Goal: Information Seeking & Learning: Learn about a topic

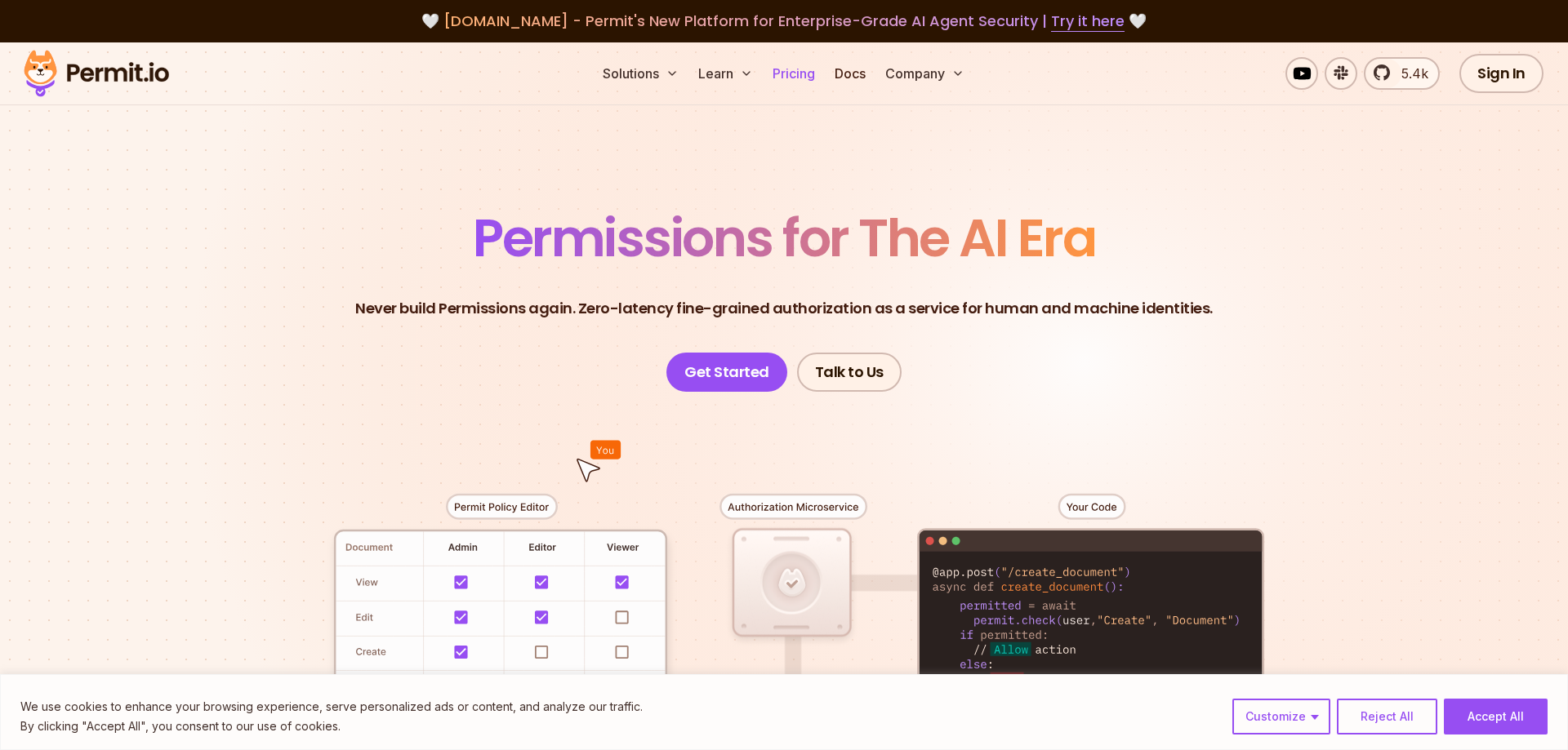
click at [781, 71] on link "Pricing" at bounding box center [793, 74] width 55 height 33
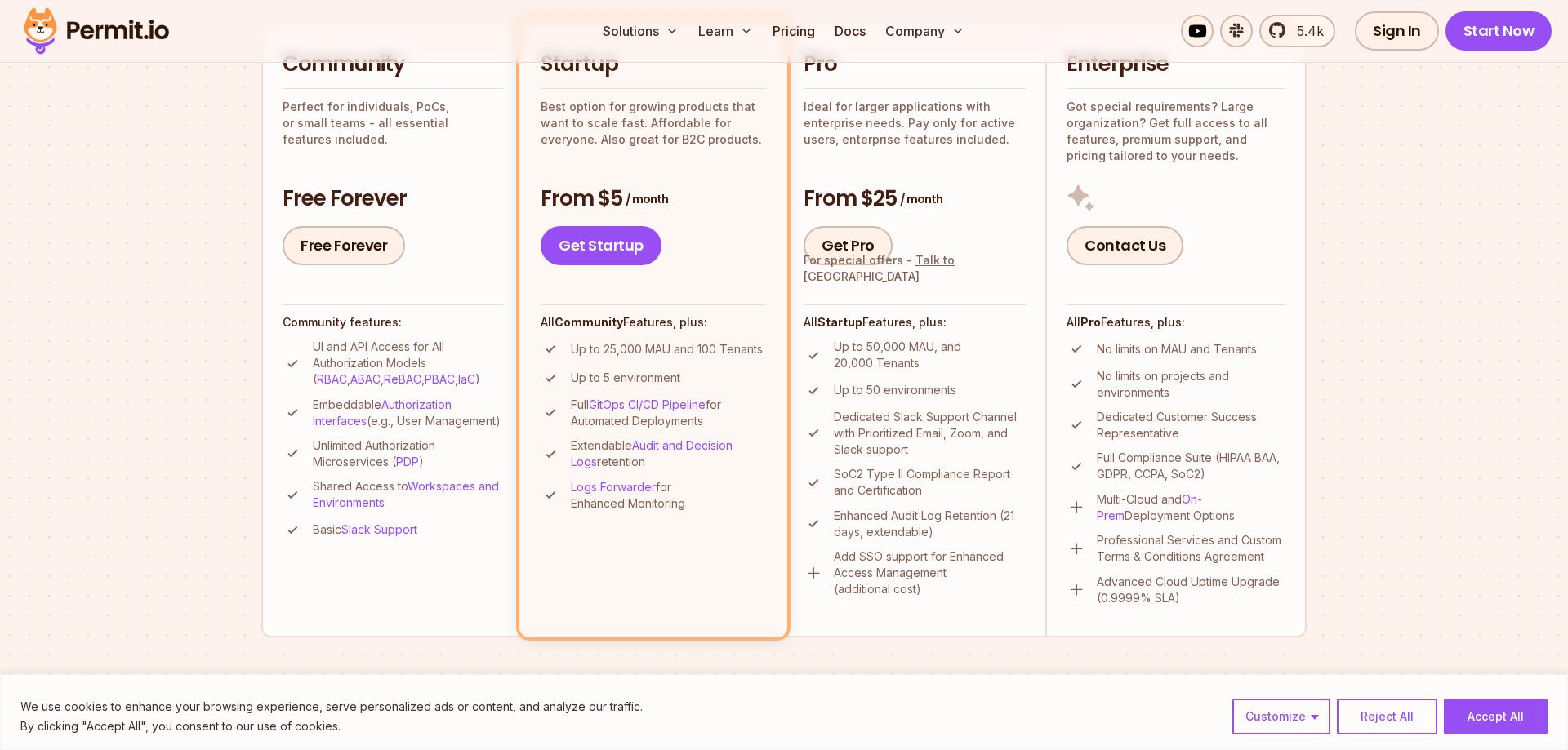
scroll to position [333, 0]
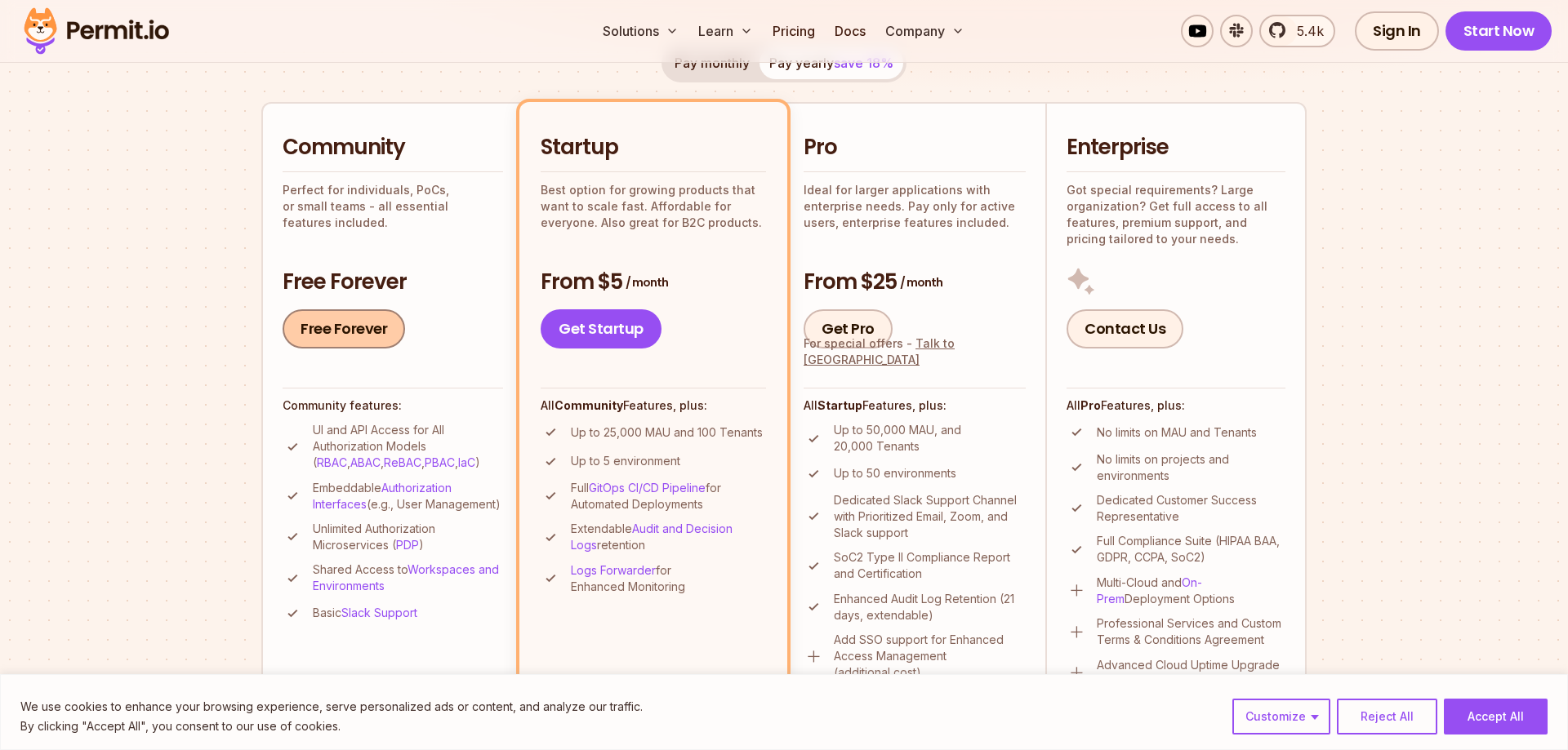
click at [334, 332] on link "Free Forever" at bounding box center [344, 328] width 122 height 39
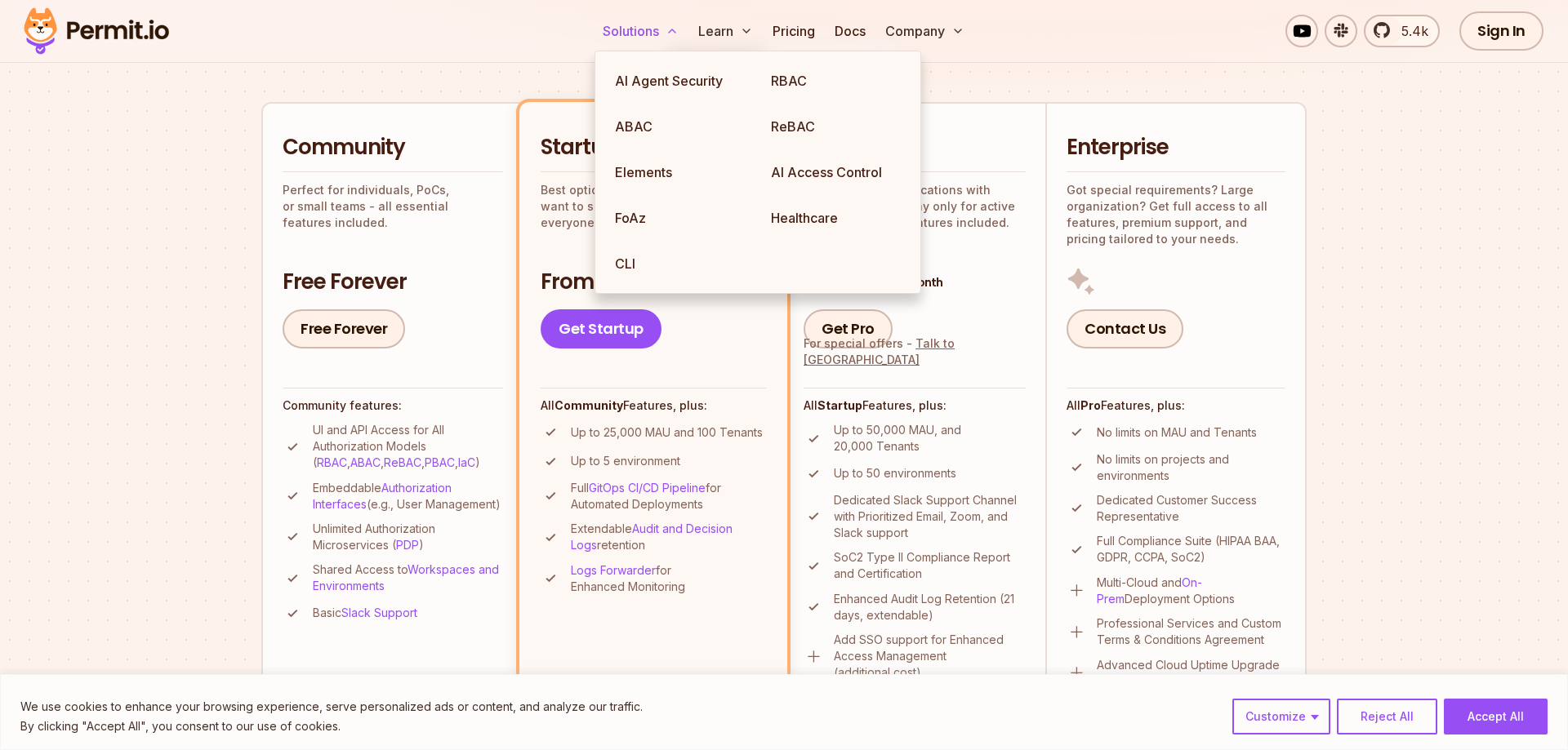
scroll to position [83, 0]
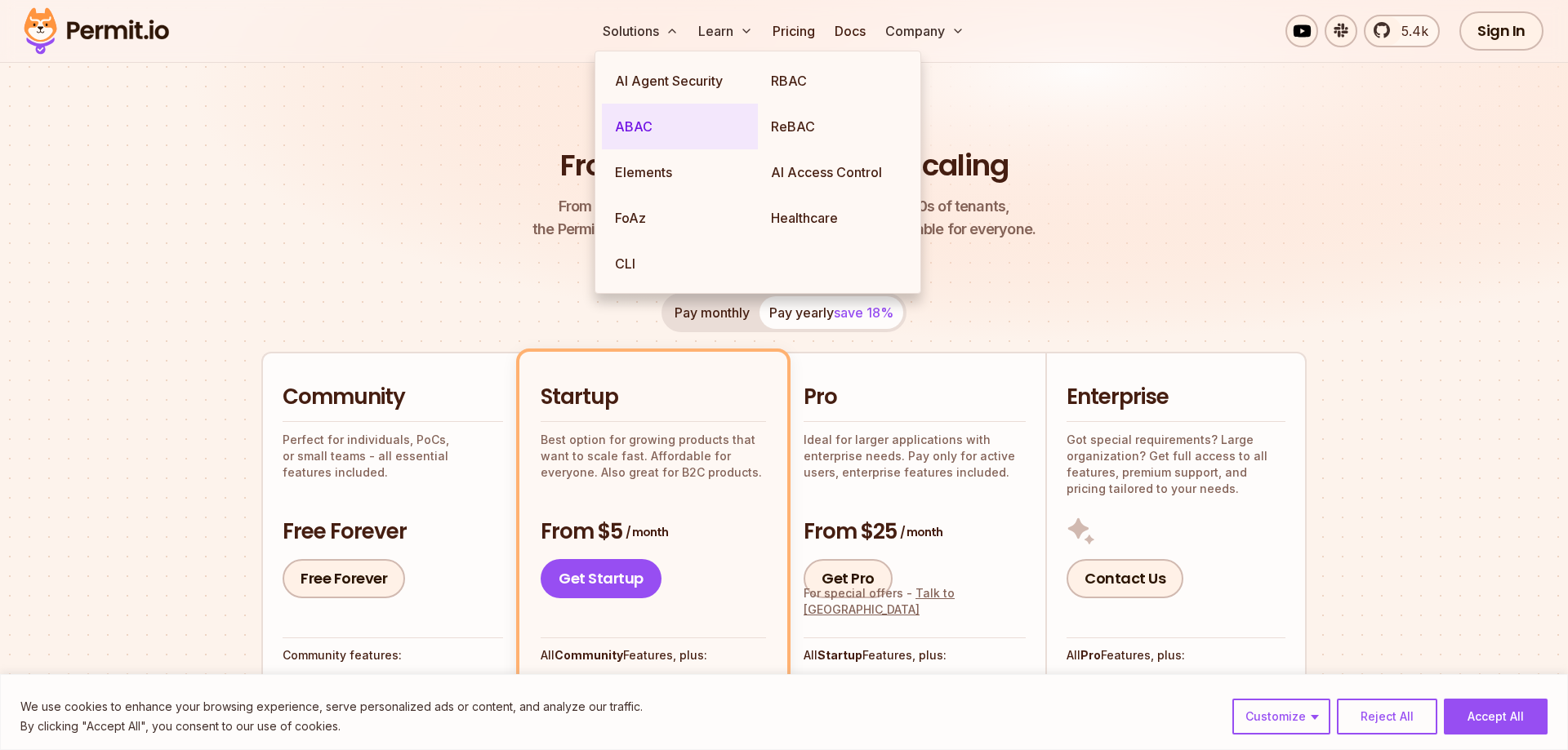
click at [642, 127] on link "ABAC" at bounding box center [679, 126] width 156 height 46
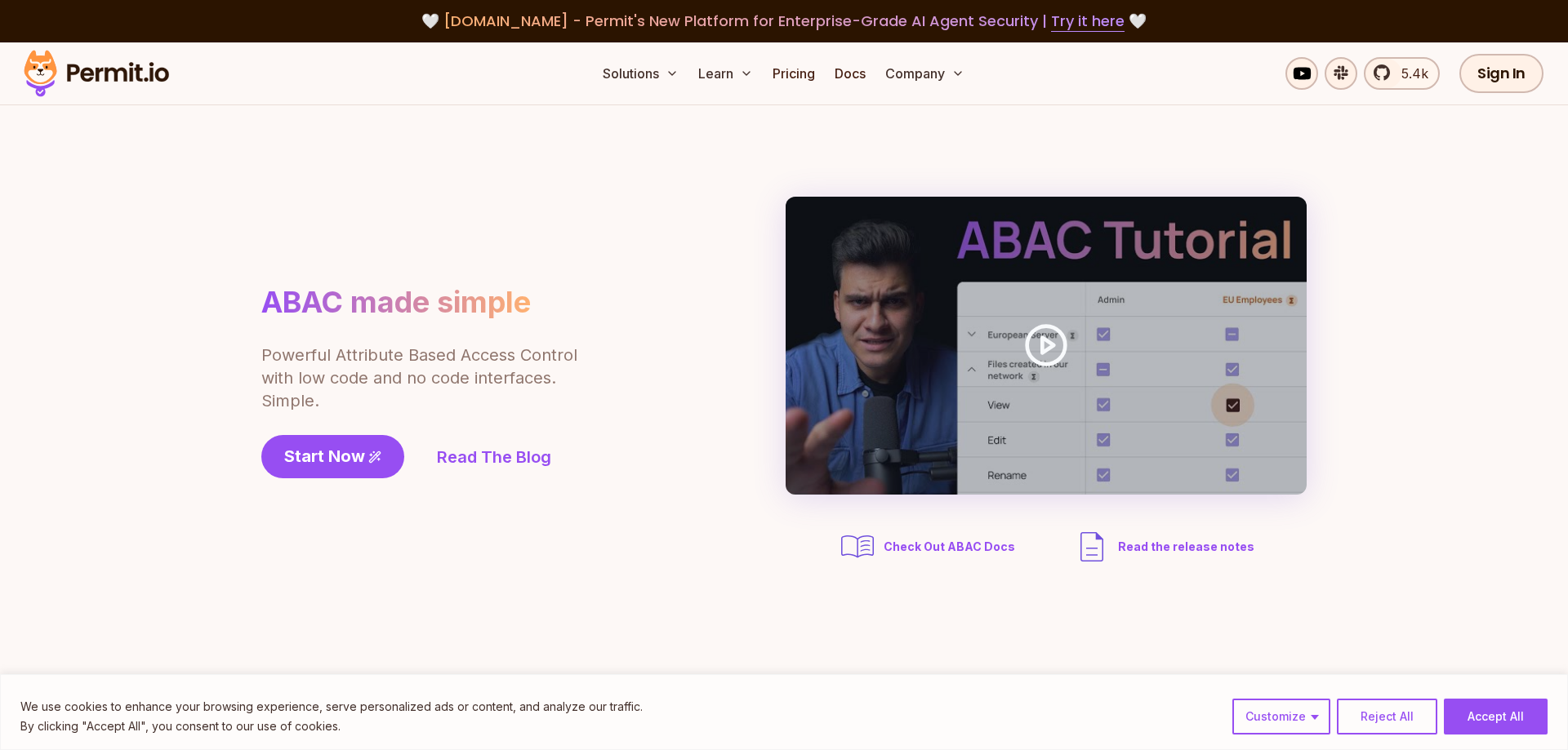
click at [361, 206] on div "ABAC made simple Powerful Attribute Based Access Control with low code and no c…" at bounding box center [784, 382] width 1046 height 370
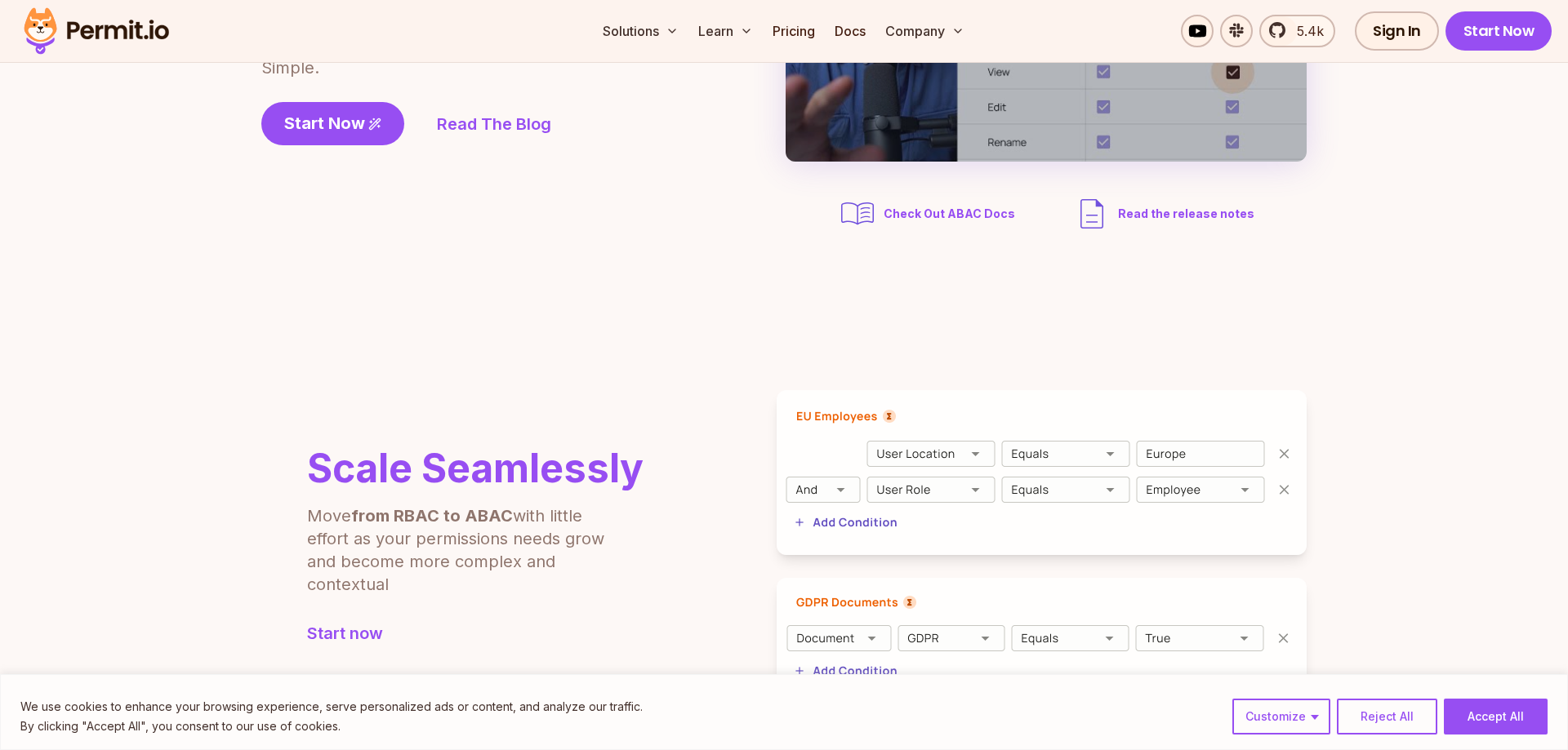
click at [830, 518] on img at bounding box center [1041, 473] width 530 height 165
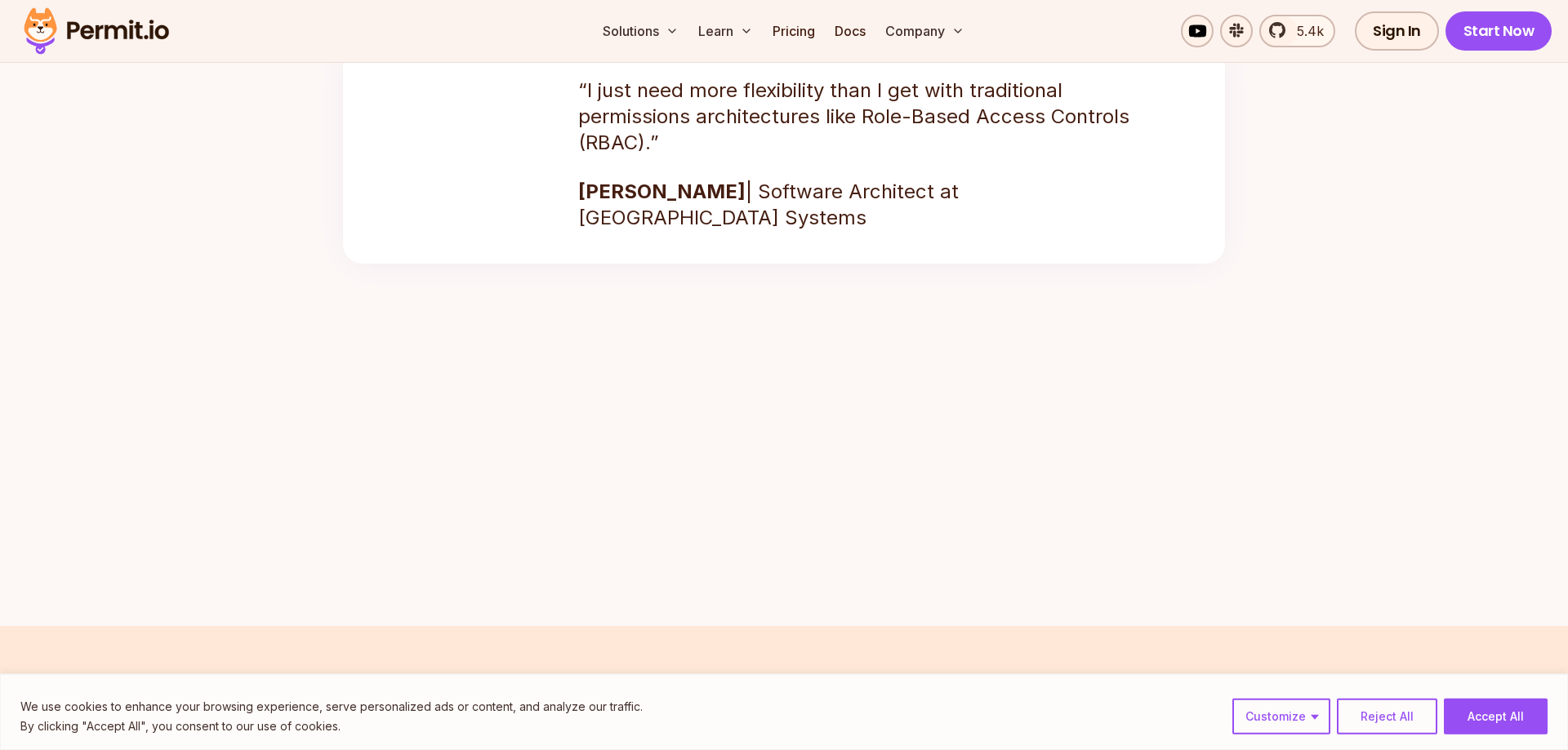
scroll to position [2337, 0]
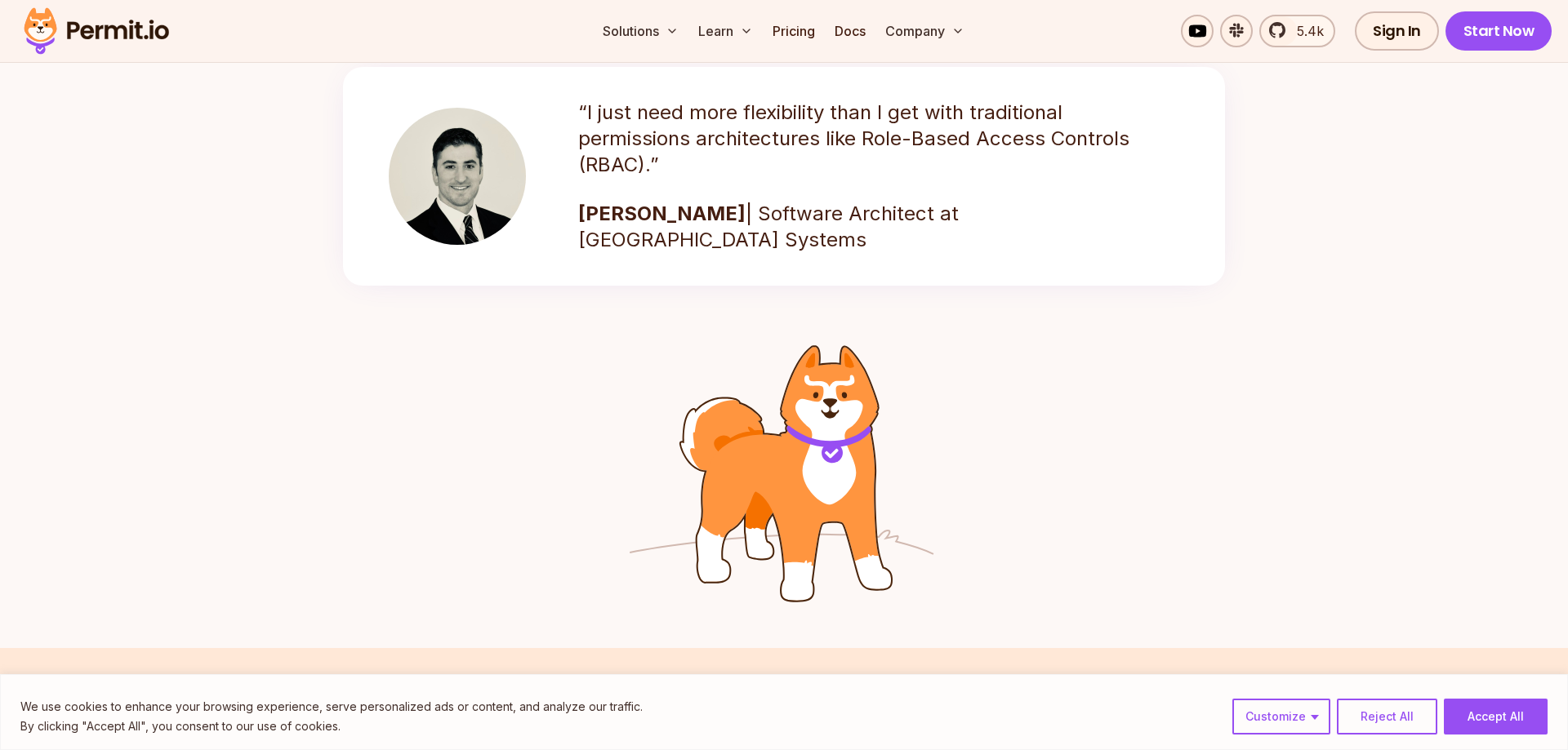
drag, startPoint x: 509, startPoint y: 341, endPoint x: 1059, endPoint y: 561, distance: 592.4
click at [1059, 561] on div at bounding box center [784, 467] width 1568 height 362
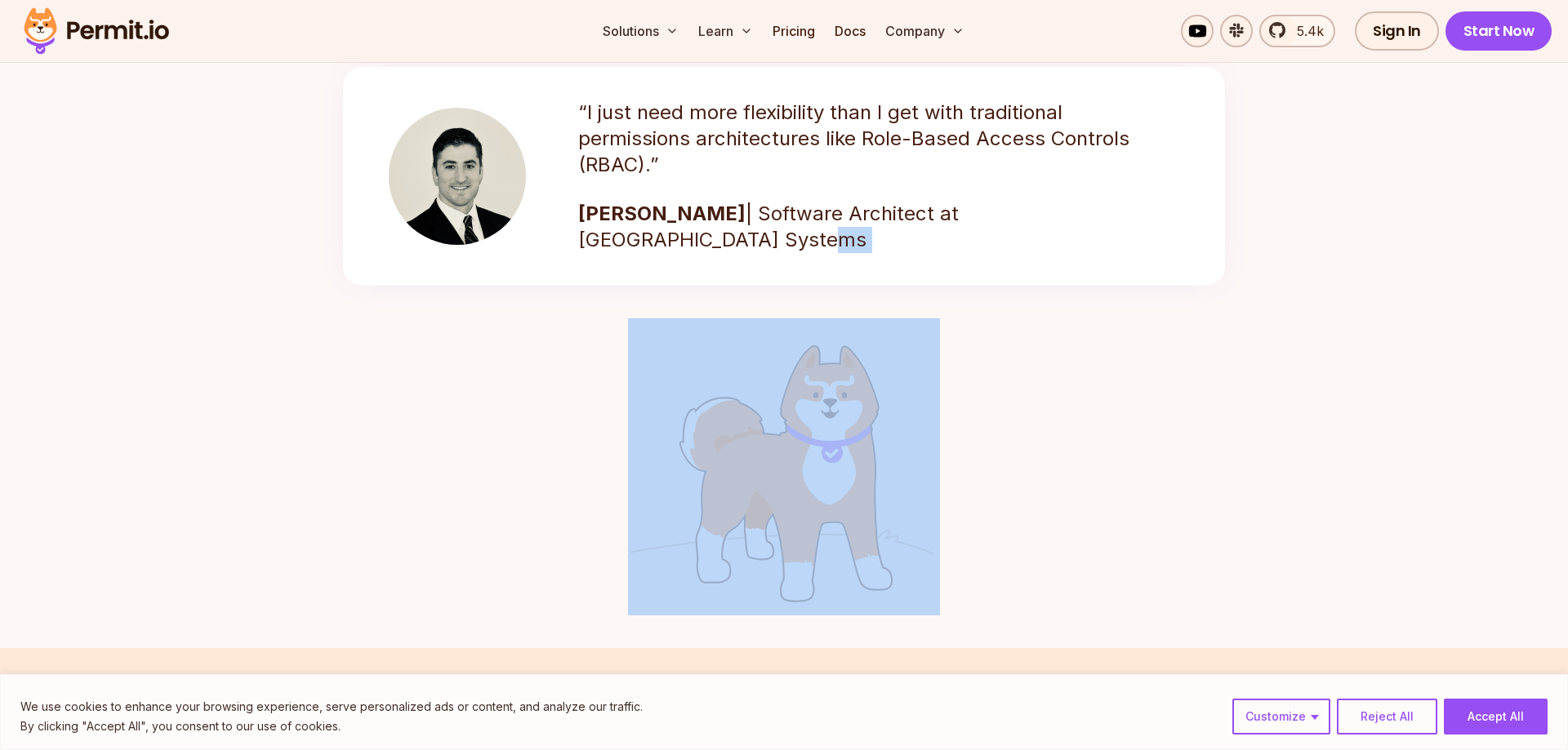
drag, startPoint x: 1063, startPoint y: 553, endPoint x: 877, endPoint y: 236, distance: 367.5
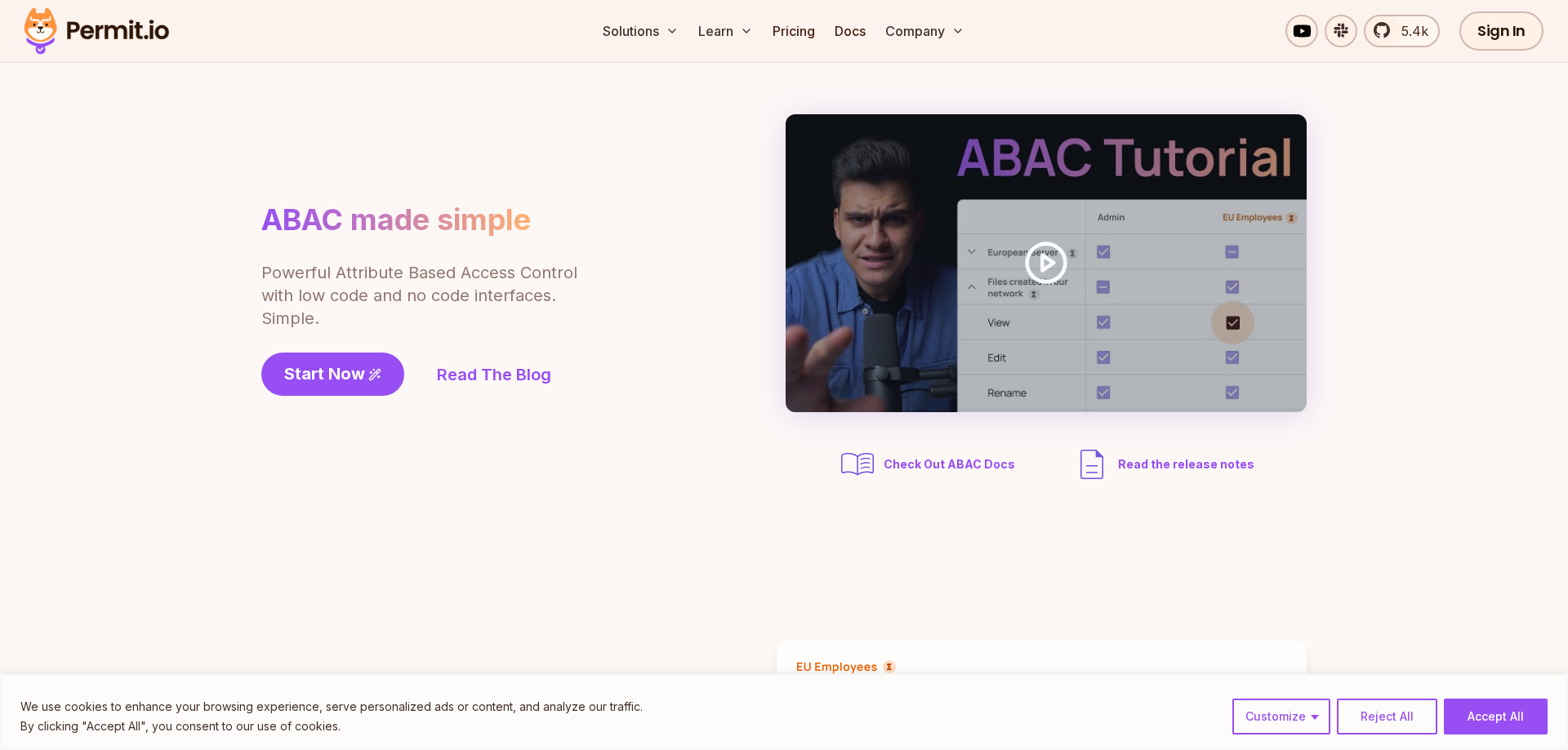
scroll to position [0, 0]
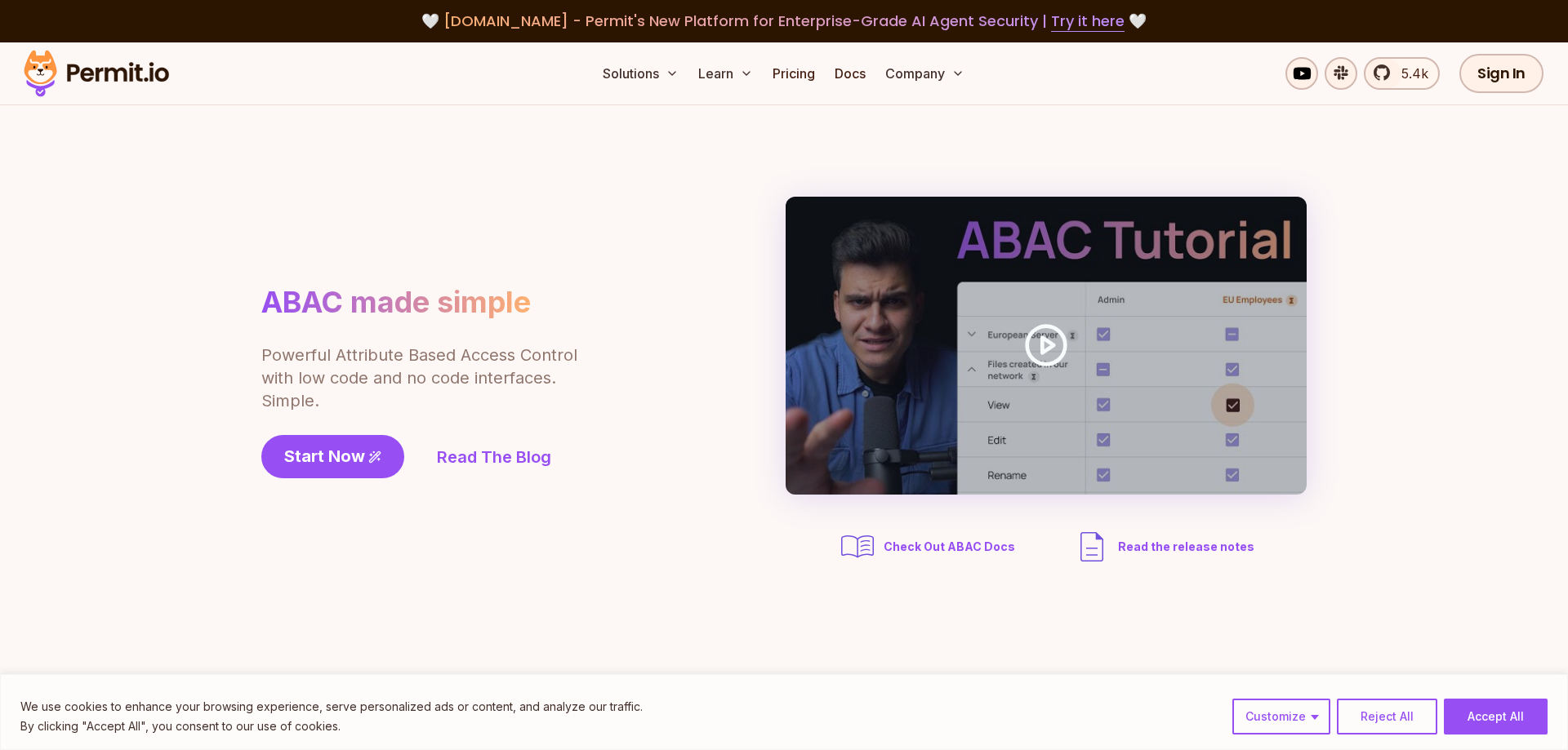
drag, startPoint x: 719, startPoint y: 294, endPoint x: 709, endPoint y: 295, distance: 10.0
click at [709, 295] on div "ABAC made simple Powerful Attribute Based Access Control with low code and no c…" at bounding box center [784, 382] width 1046 height 370
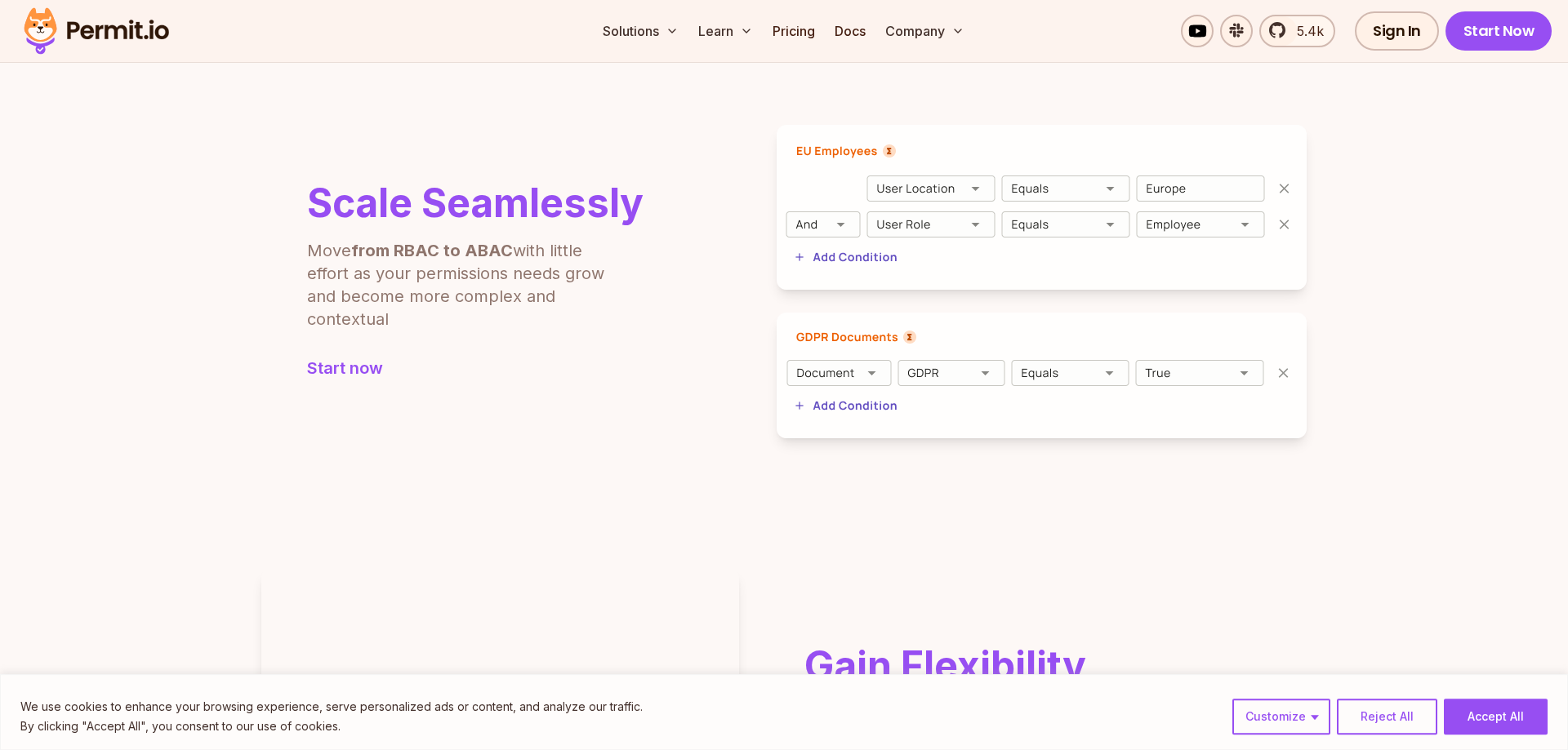
scroll to position [667, 0]
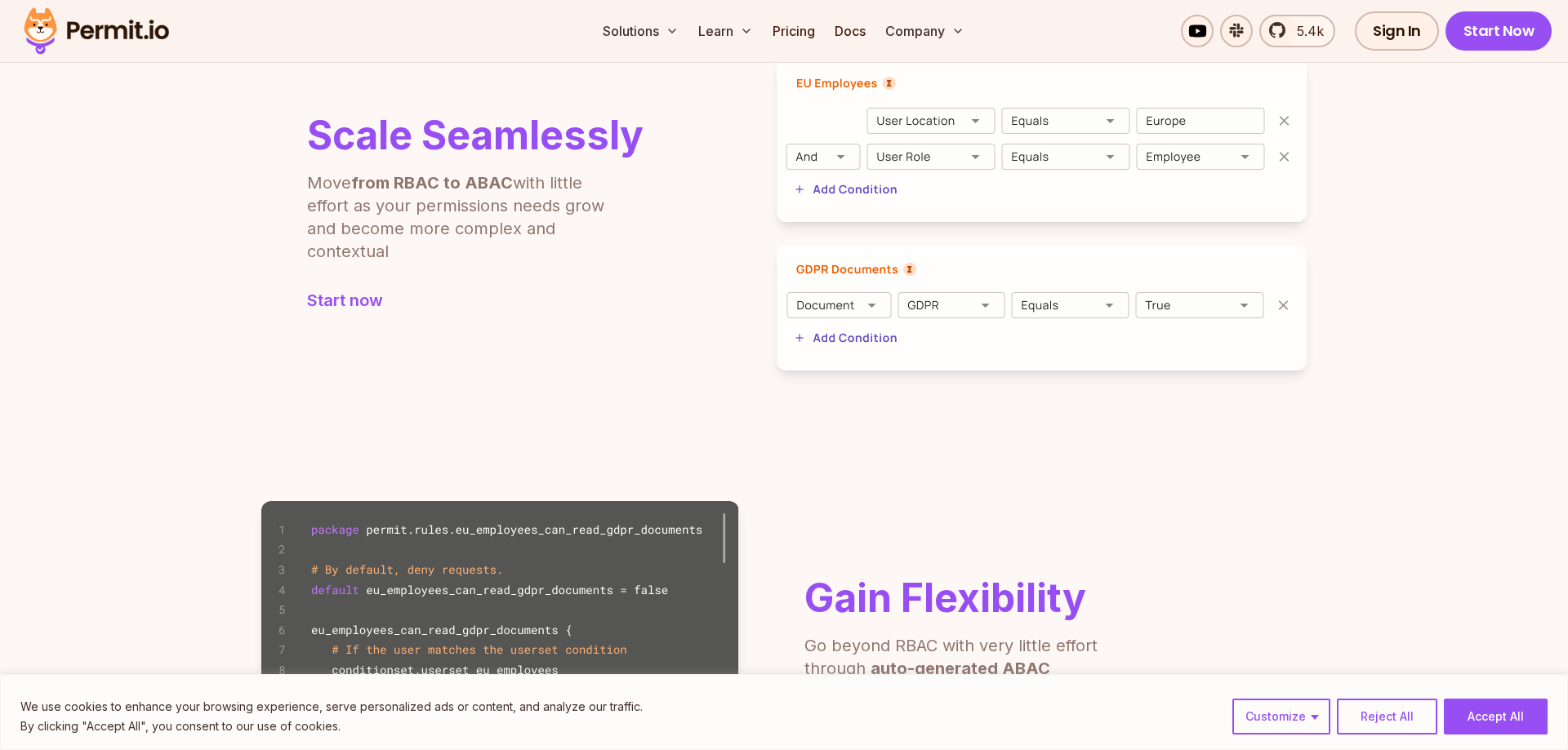
click at [423, 244] on p "Move from RBAC to ABAC with little effort as your permissions needs grow and be…" at bounding box center [466, 217] width 319 height 91
click at [426, 236] on p "Move from RBAC to ABAC with little effort as your permissions needs grow and be…" at bounding box center [466, 217] width 319 height 91
click at [731, 339] on div "Scale Seamlessly Move from RBAC to ABAC with little effort as your permissions …" at bounding box center [784, 214] width 1046 height 314
drag, startPoint x: 882, startPoint y: 250, endPoint x: 975, endPoint y: 274, distance: 96.0
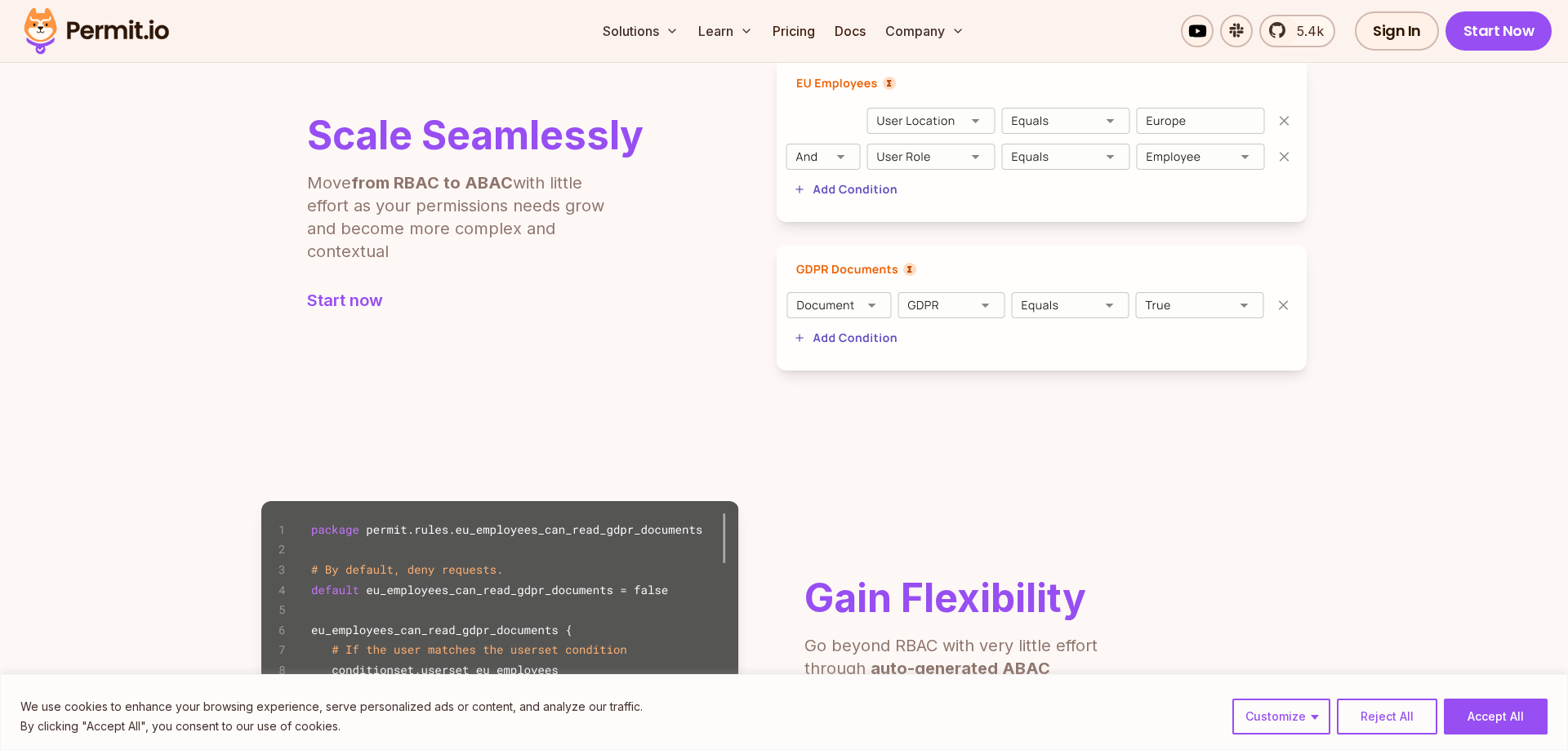
click at [974, 274] on div "Scale Seamlessly Move from RBAC to ABAC with little effort as your permissions …" at bounding box center [784, 214] width 1046 height 314
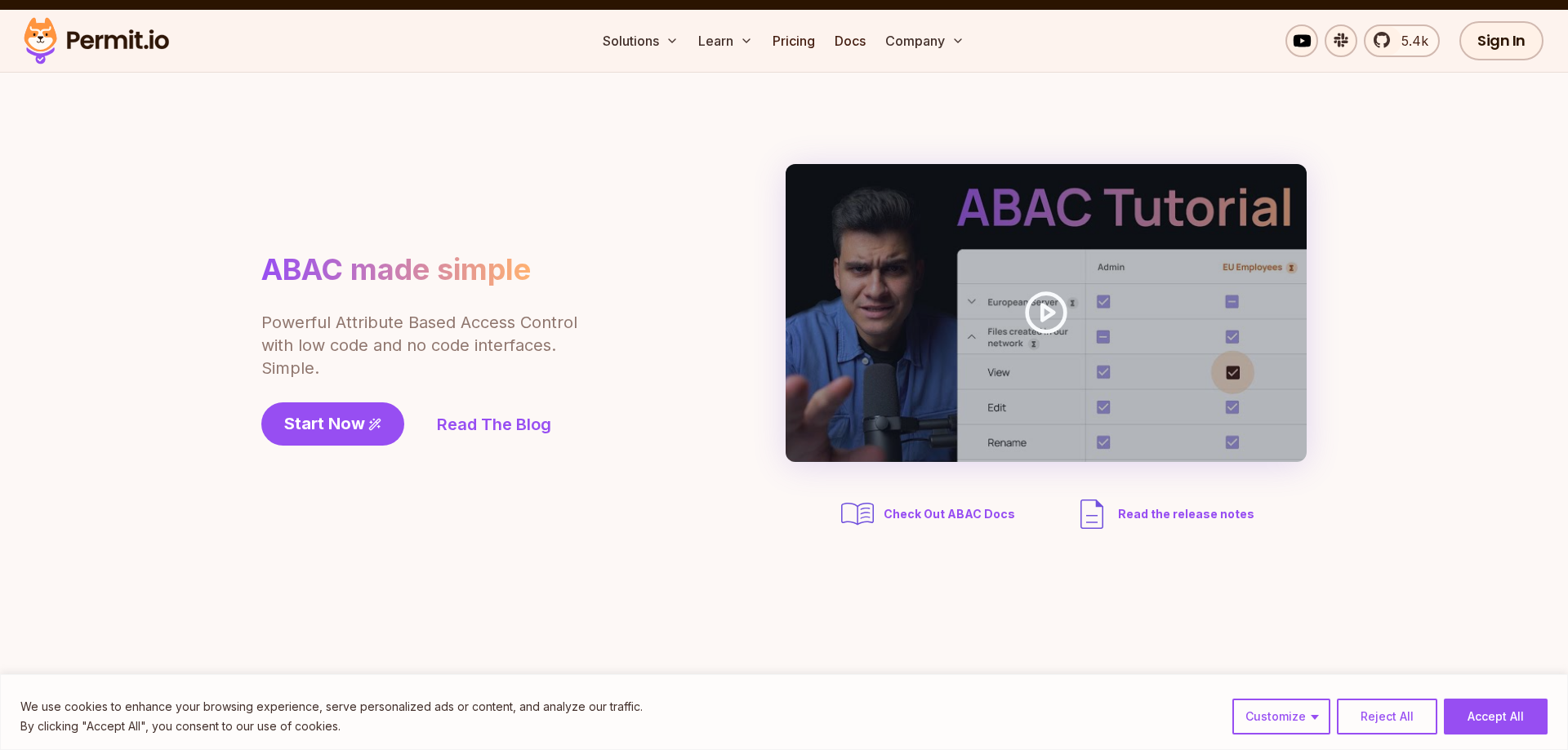
scroll to position [0, 0]
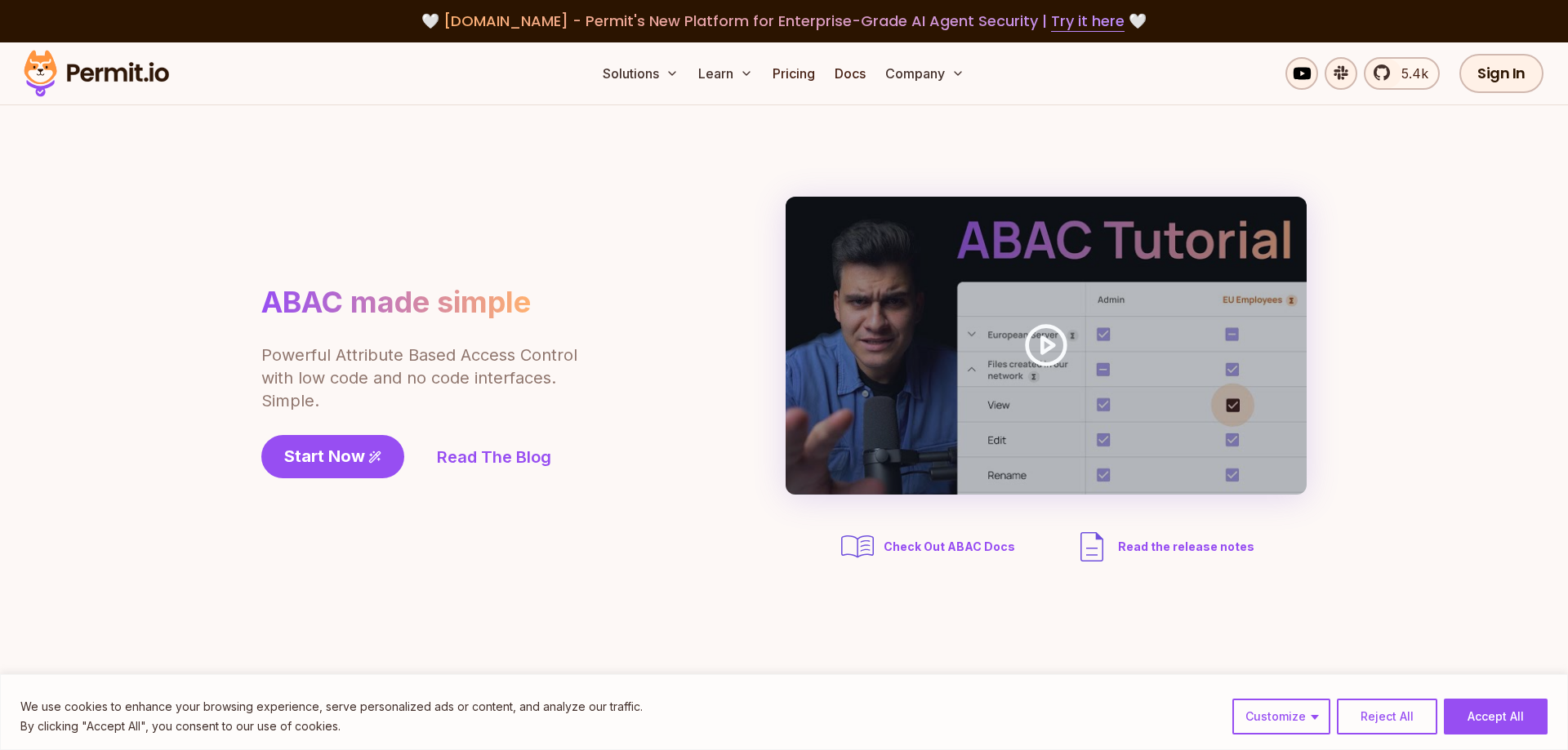
click at [1093, 141] on section "ABAC made simple Powerful Attribute Based Access Control with low code and no c…" at bounding box center [784, 382] width 1568 height 552
drag, startPoint x: 781, startPoint y: 140, endPoint x: 1427, endPoint y: 439, distance: 711.8
click at [1427, 439] on section "ABAC made simple Powerful Attribute Based Access Control with low code and no c…" at bounding box center [784, 382] width 1568 height 552
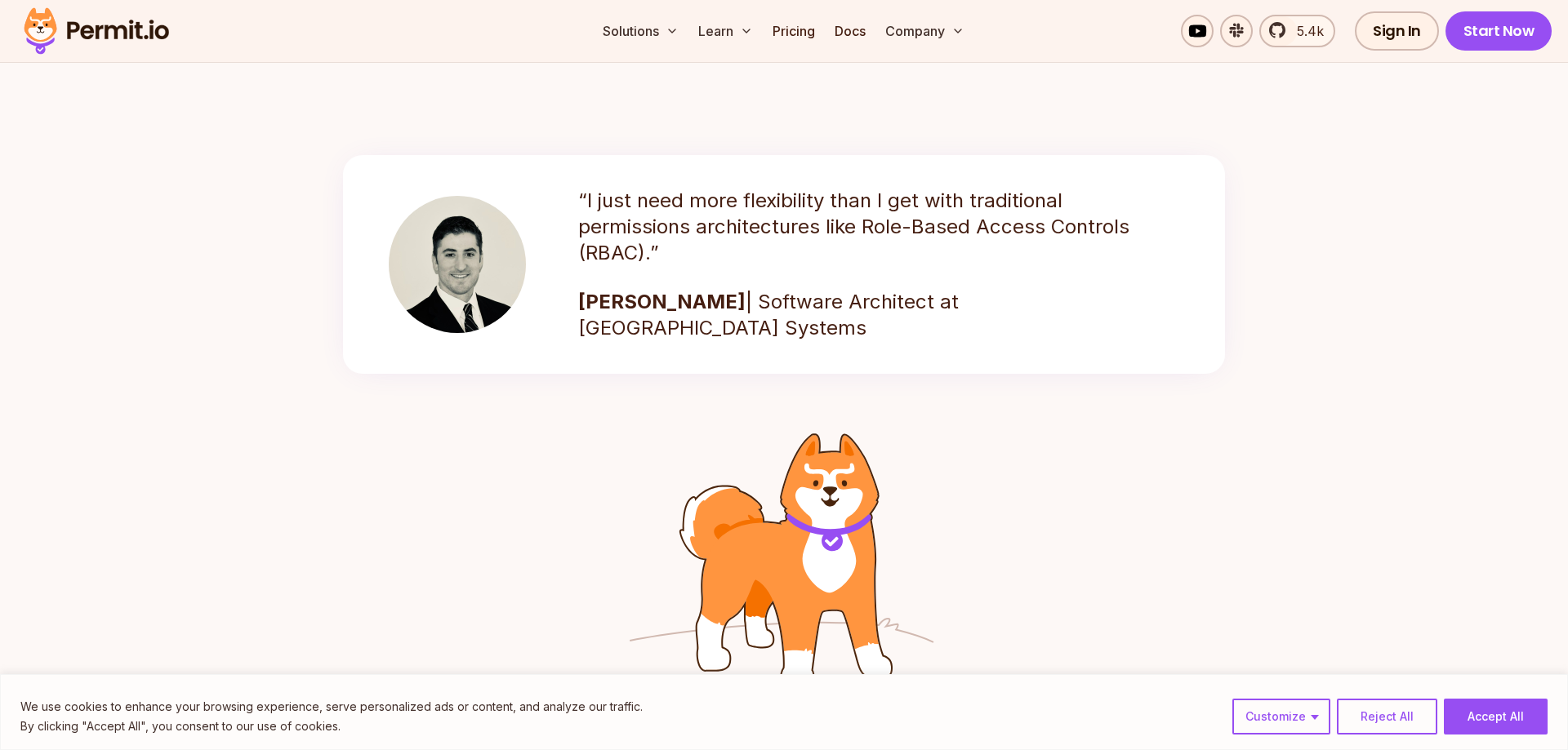
drag, startPoint x: 1348, startPoint y: 531, endPoint x: 1077, endPoint y: 182, distance: 441.9
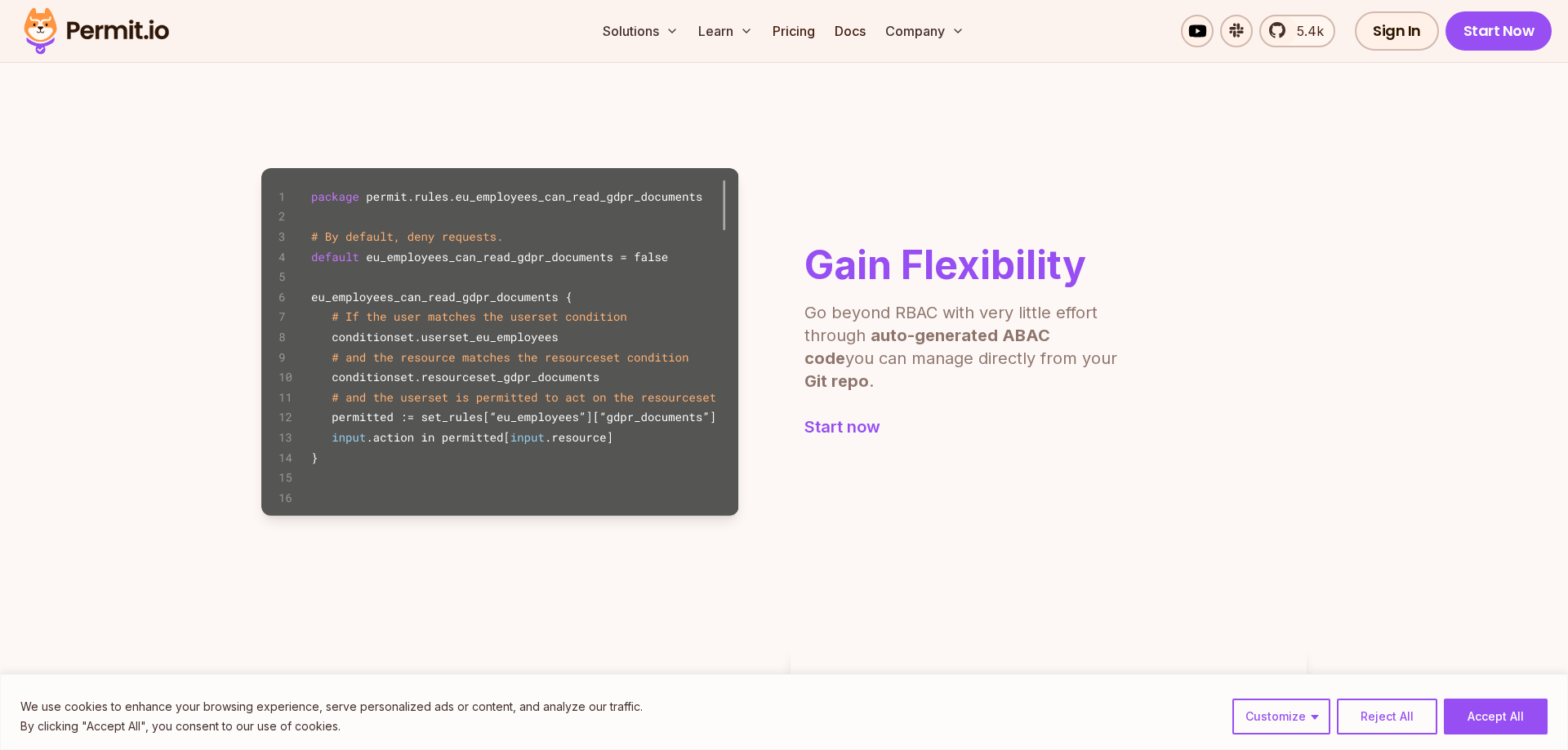
scroll to position [1332, 0]
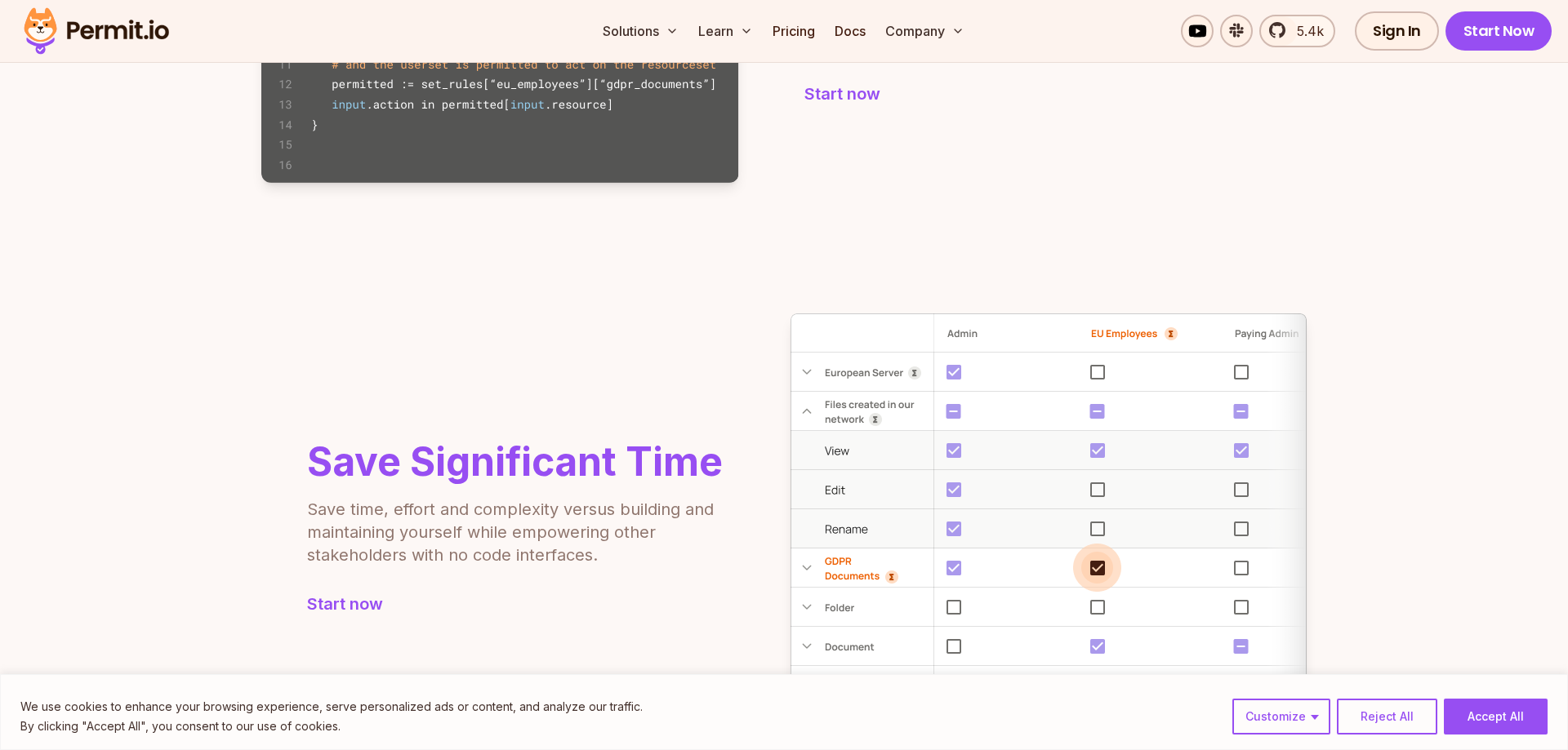
click at [1127, 561] on img at bounding box center [1049, 529] width 517 height 431
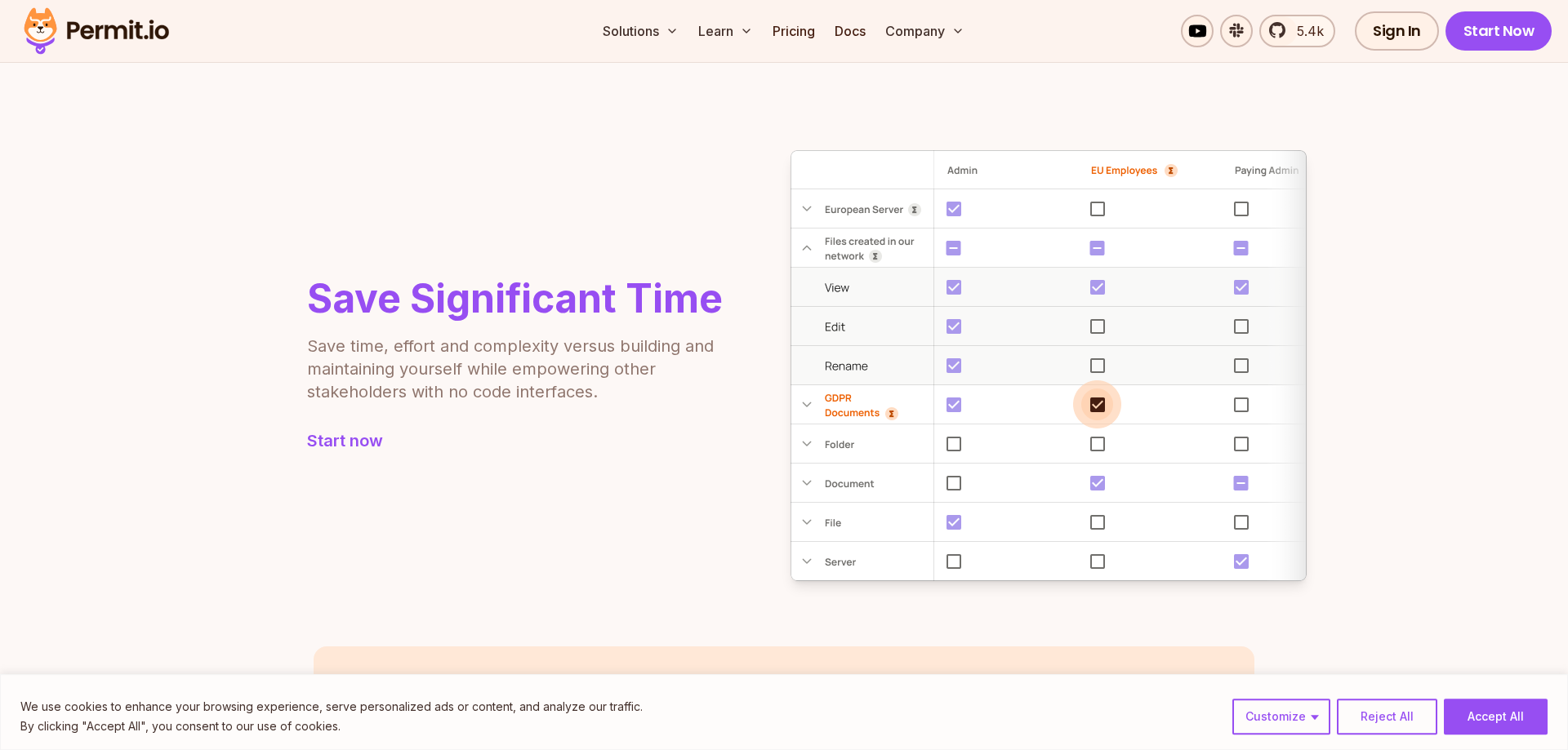
scroll to position [1499, 0]
click at [924, 144] on section "Save Significant Time Save time, effort and complexity versus building and main…" at bounding box center [784, 362] width 1568 height 562
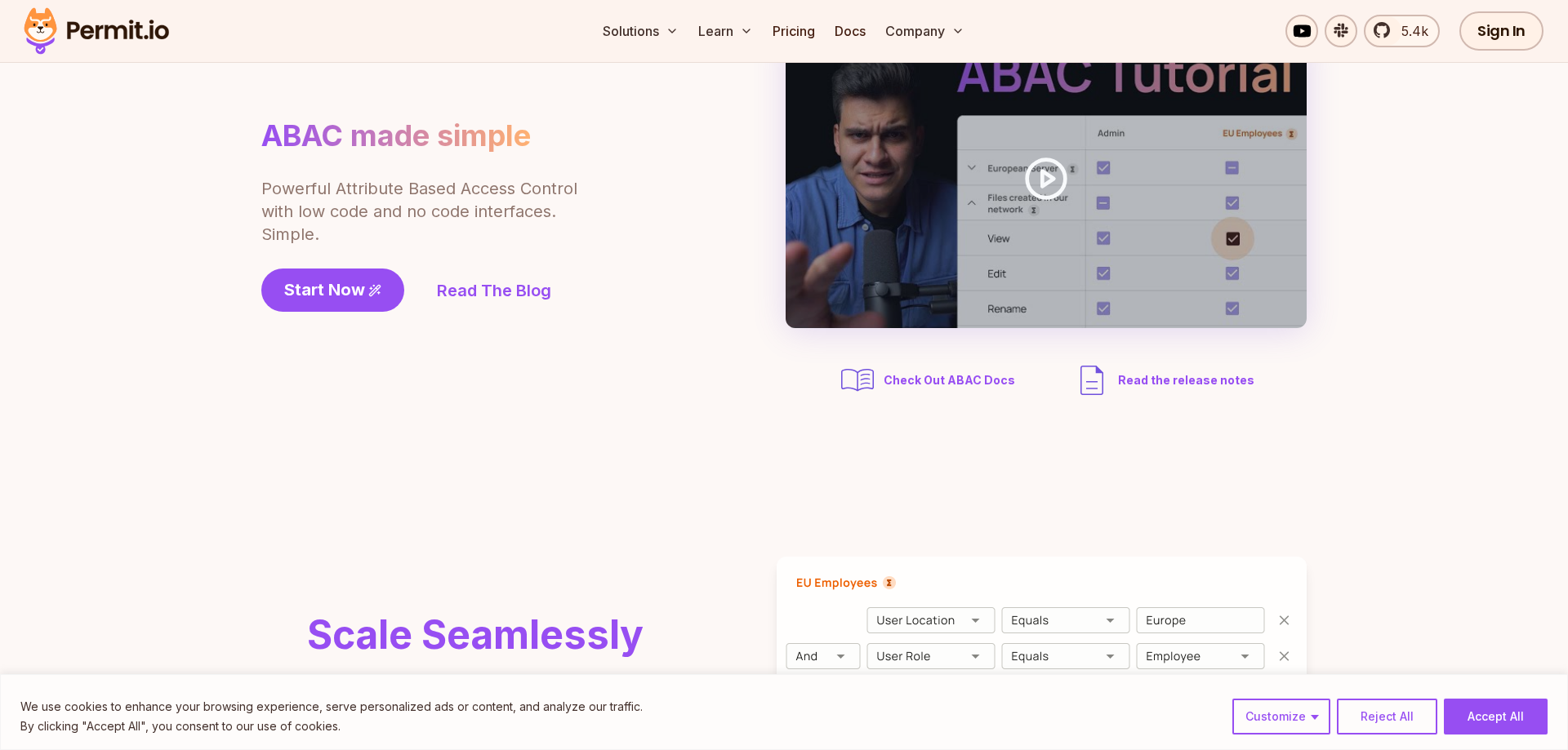
scroll to position [0, 0]
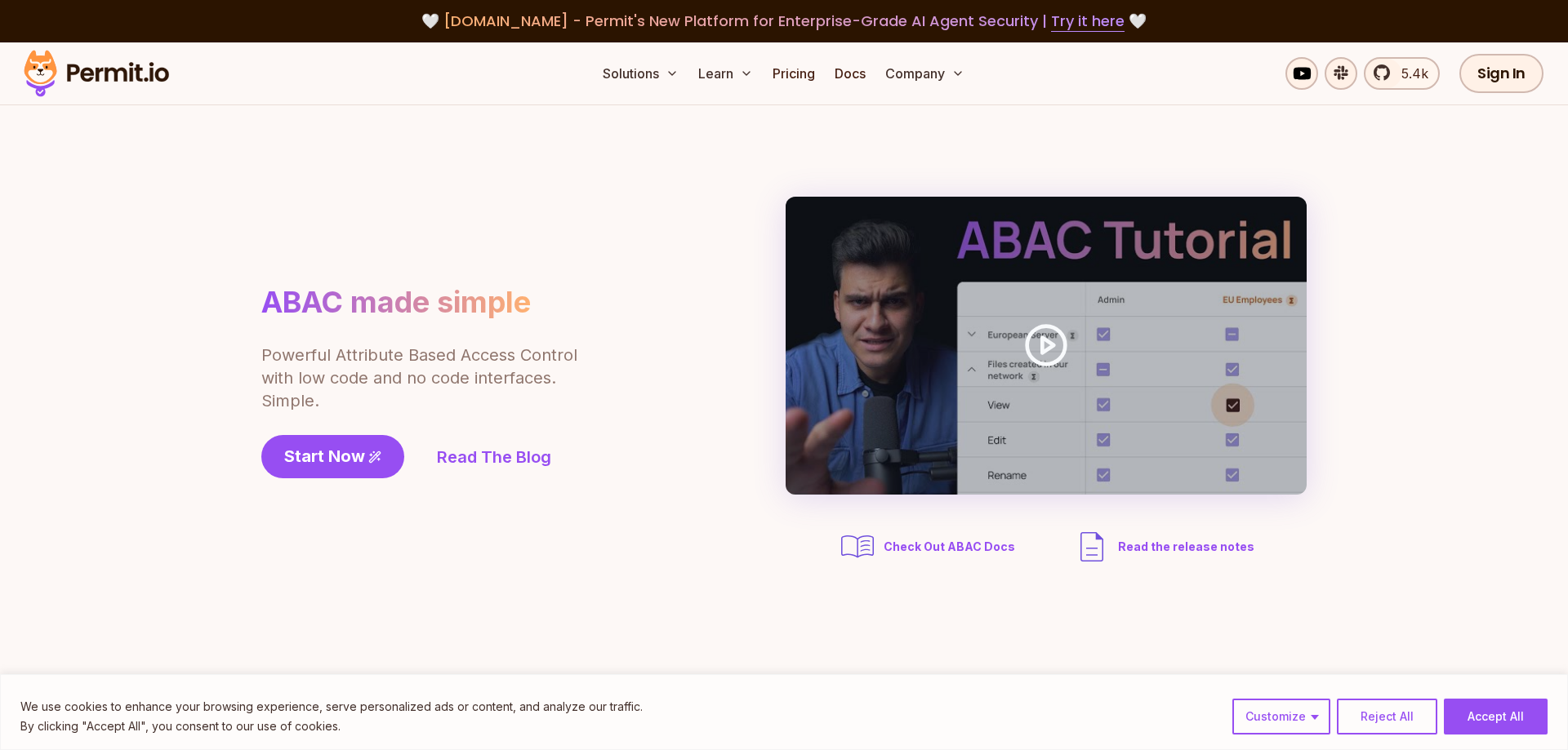
click at [959, 549] on span "Check Out ABAC Docs" at bounding box center [950, 547] width 132 height 16
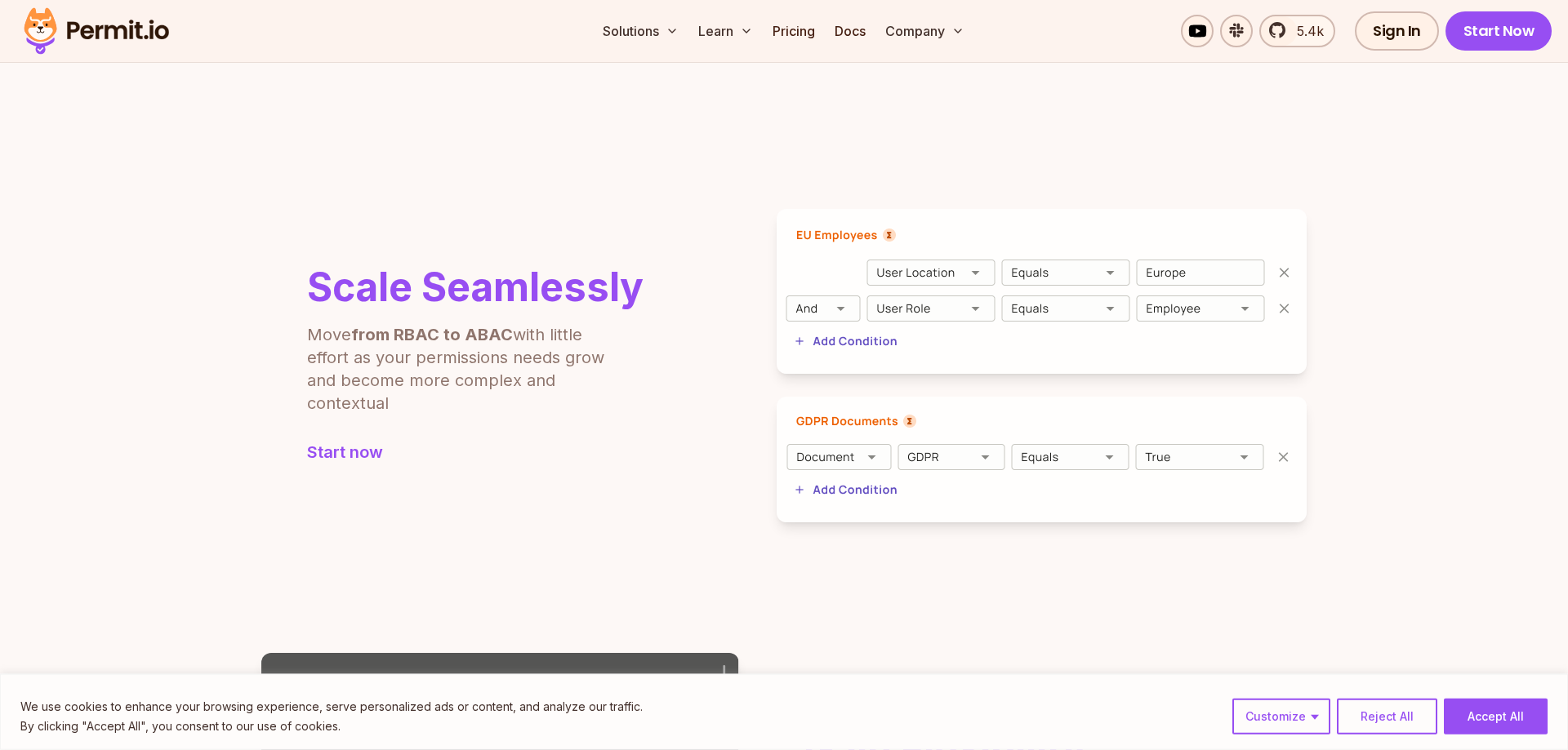
scroll to position [500, 0]
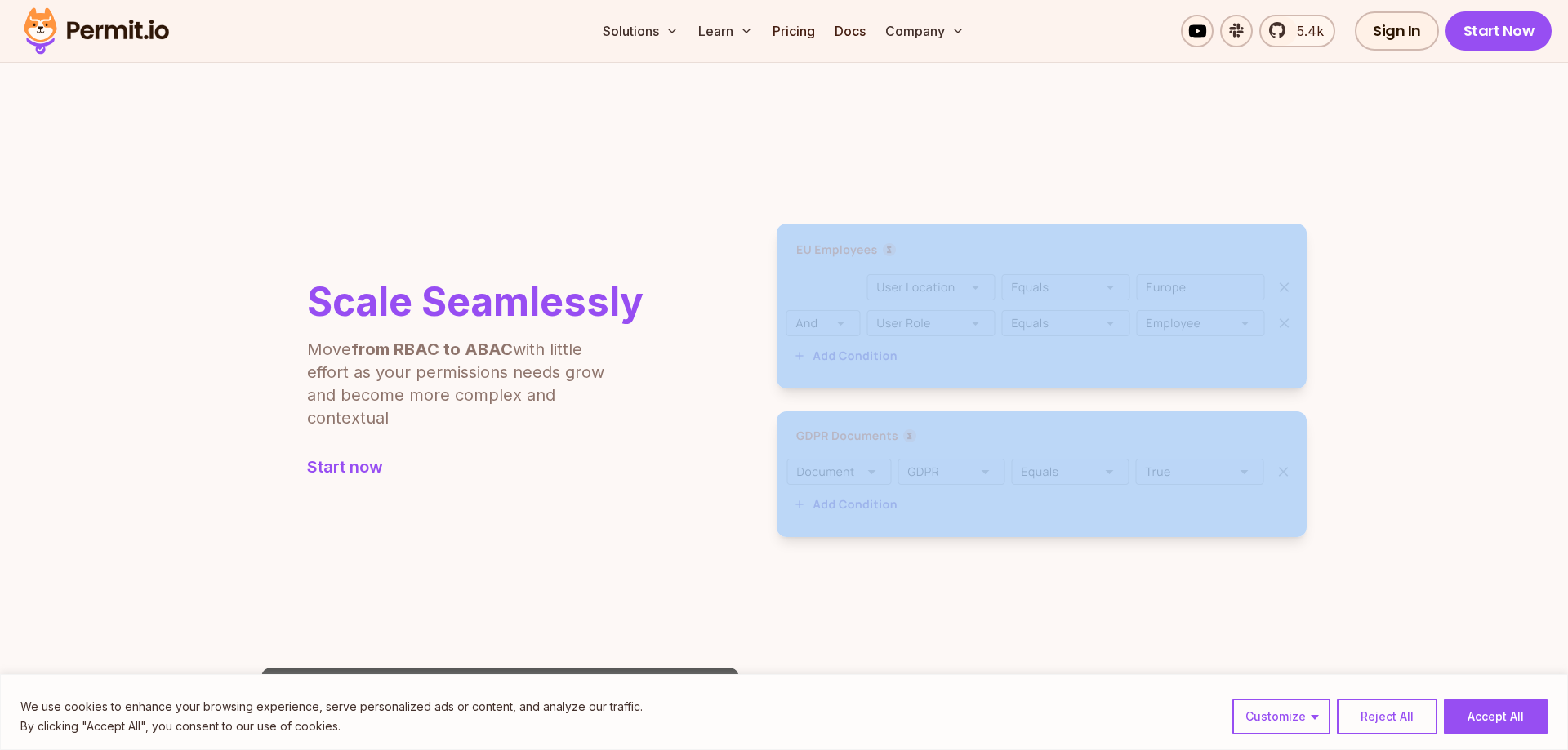
drag, startPoint x: 732, startPoint y: 200, endPoint x: 1366, endPoint y: 497, distance: 700.1
click at [1366, 497] on section "Scale Seamlessly Move from RBAC to ABAC with little effort as your permissions …" at bounding box center [784, 380] width 1568 height 444
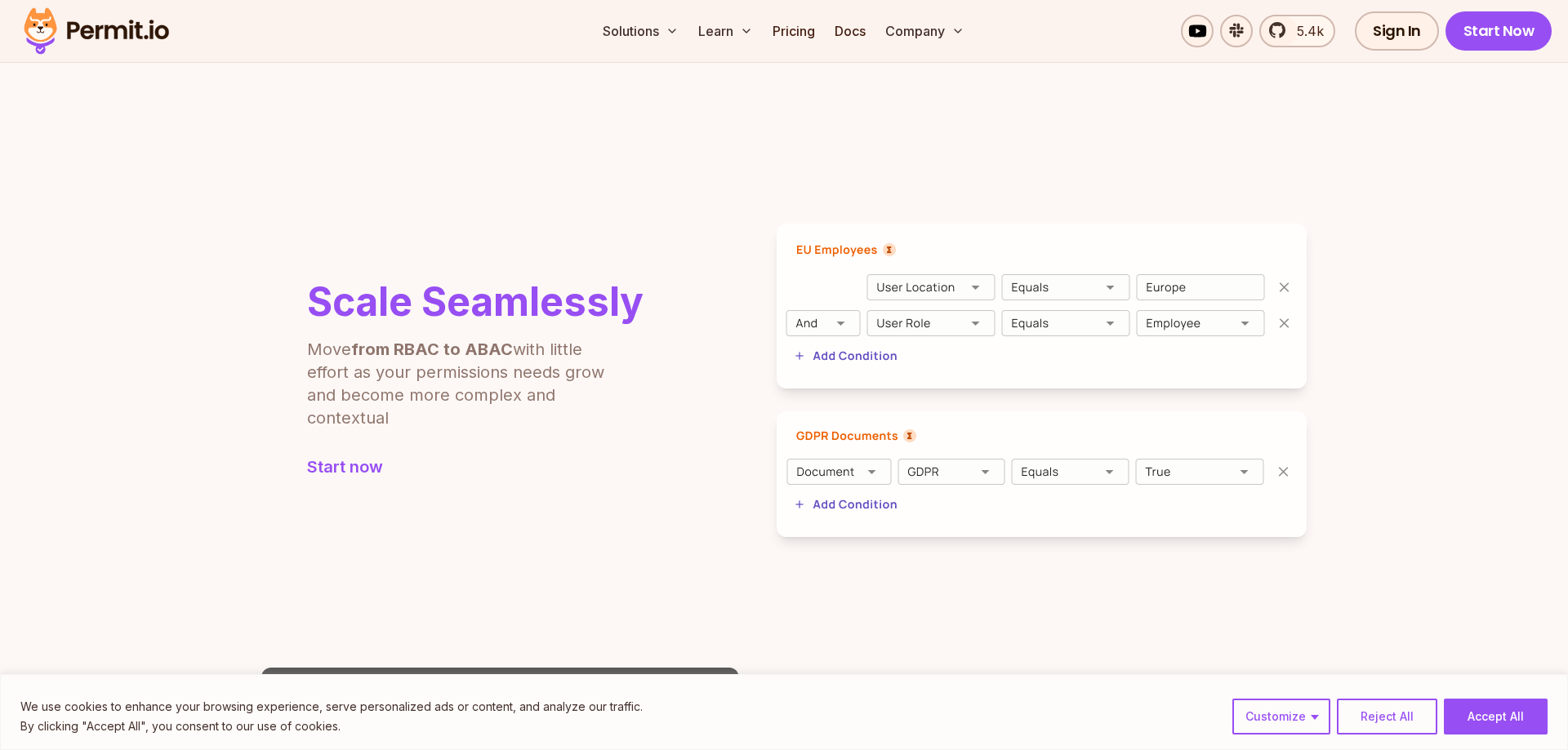
click at [1365, 513] on section "Scale Seamlessly Move from RBAC to ABAC with little effort as your permissions …" at bounding box center [784, 380] width 1568 height 444
drag, startPoint x: 845, startPoint y: 294, endPoint x: 809, endPoint y: 332, distance: 52.3
click at [1138, 203] on section "Scale Seamlessly Move from RBAC to ABAC with little effort as your permissions …" at bounding box center [784, 380] width 1568 height 444
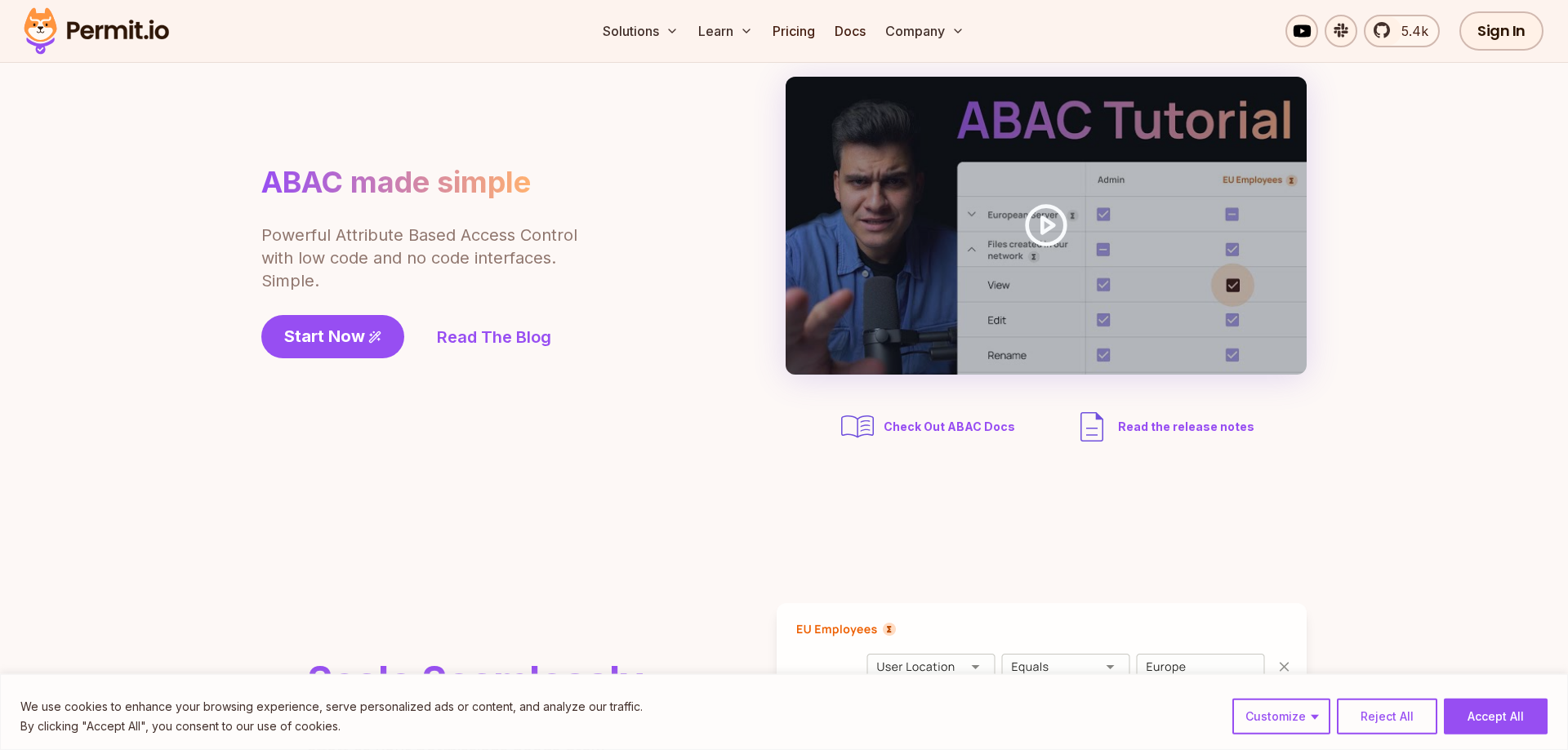
scroll to position [0, 0]
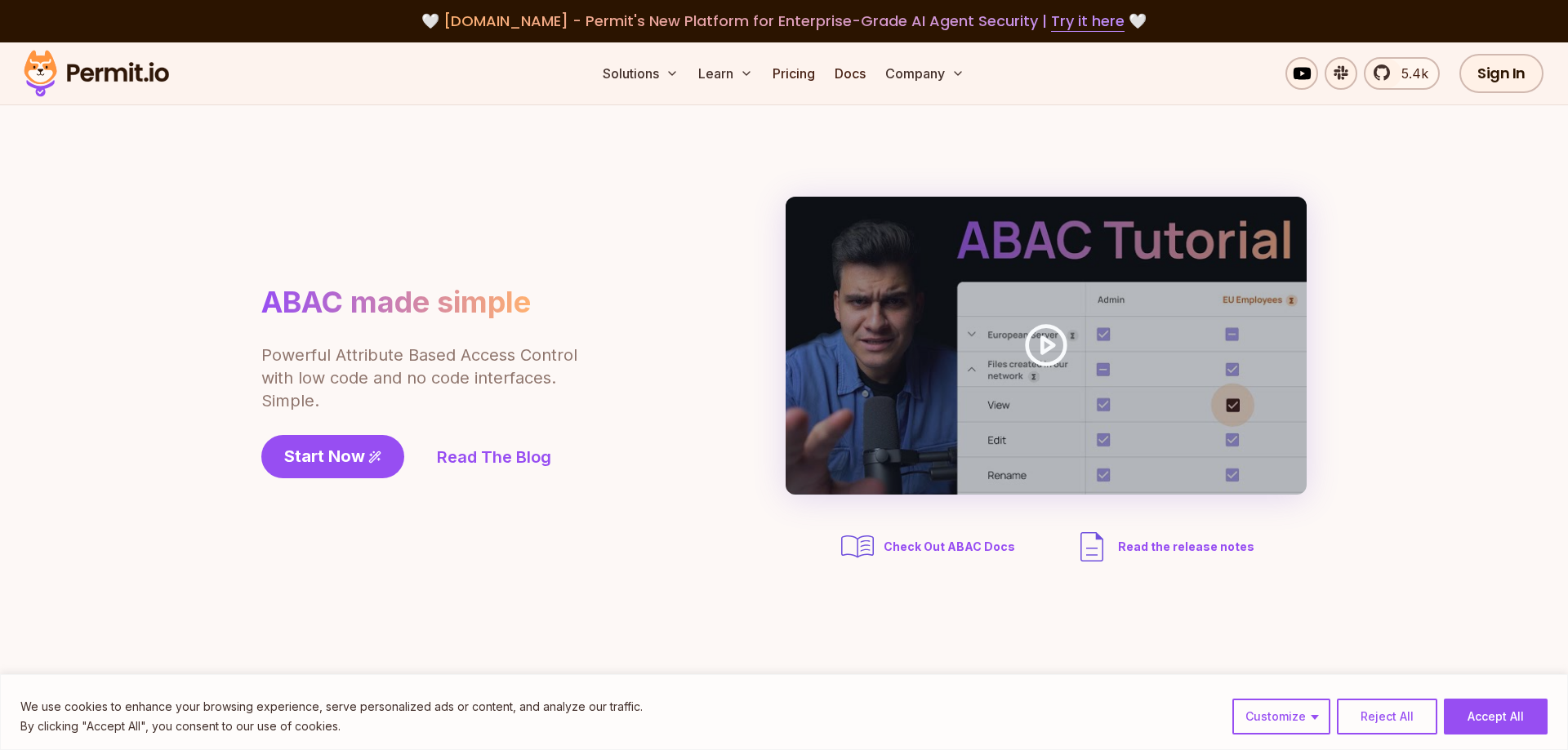
drag, startPoint x: 697, startPoint y: 567, endPoint x: 653, endPoint y: 454, distance: 121.3
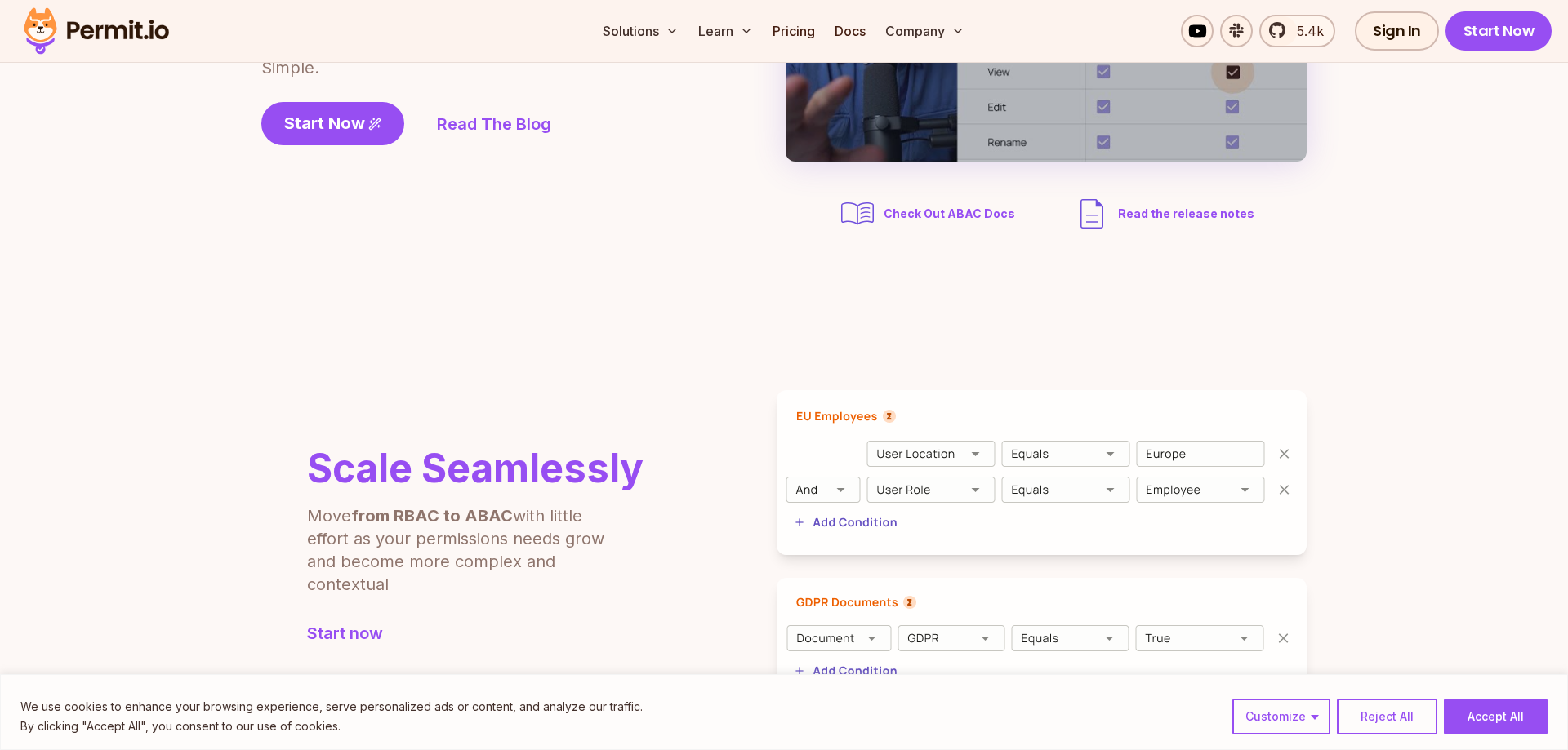
scroll to position [667, 0]
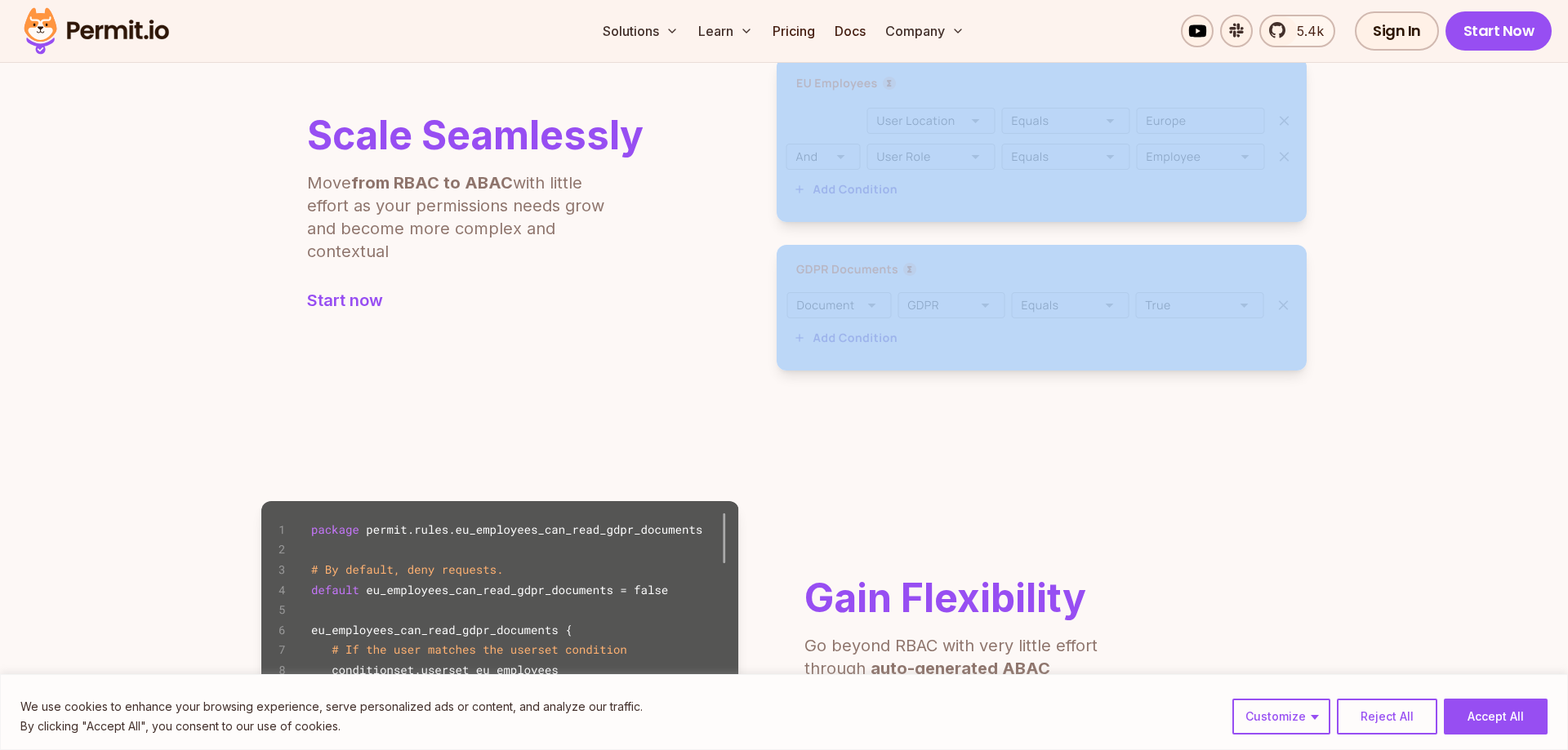
drag, startPoint x: 693, startPoint y: 314, endPoint x: 1186, endPoint y: 397, distance: 499.9
click at [1186, 397] on section "Scale Seamlessly Move from RBAC to ABAC with little effort as your permissions …" at bounding box center [784, 214] width 1568 height 444
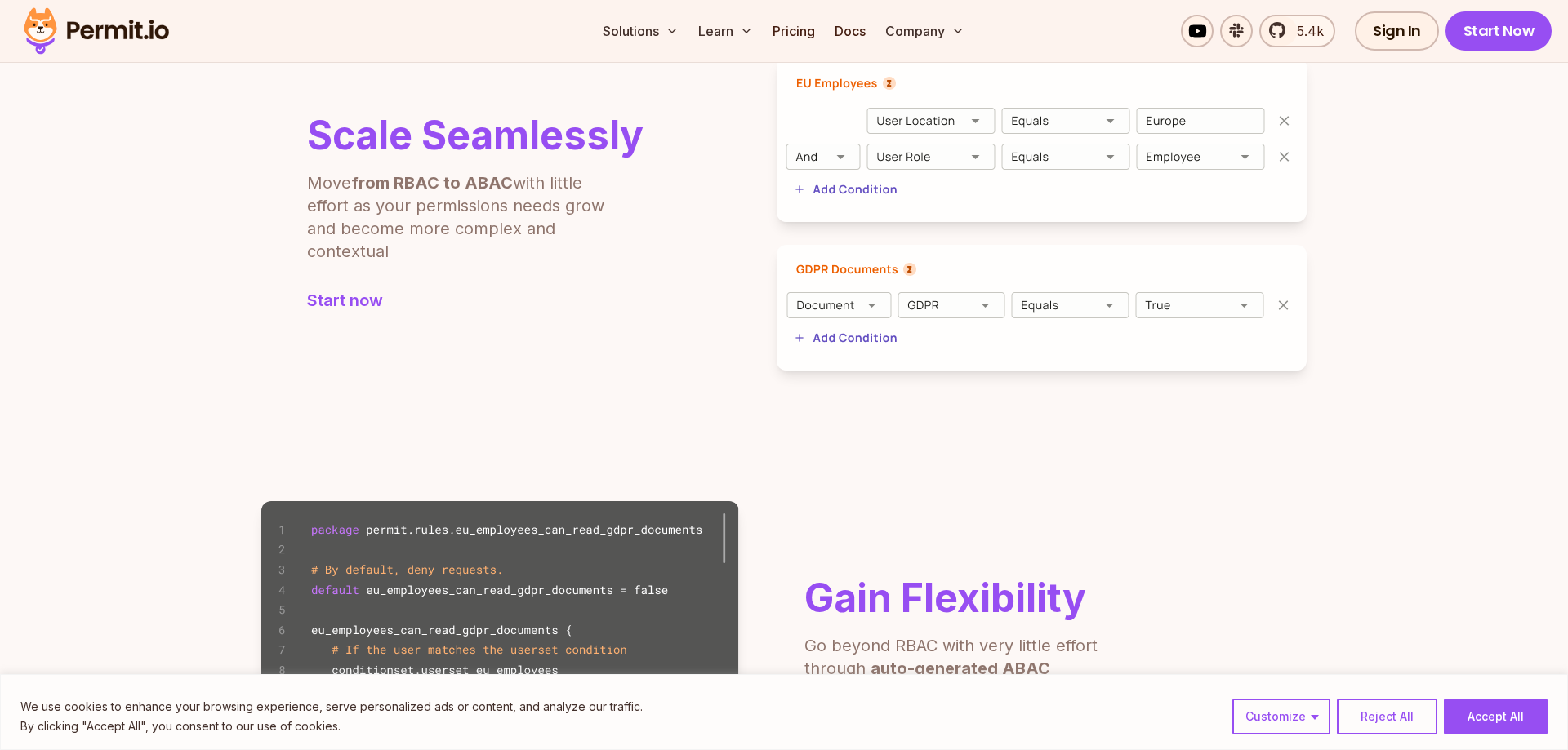
click at [1186, 397] on section "Scale Seamlessly Move from RBAC to ABAC with little effort as your permissions …" at bounding box center [784, 214] width 1568 height 444
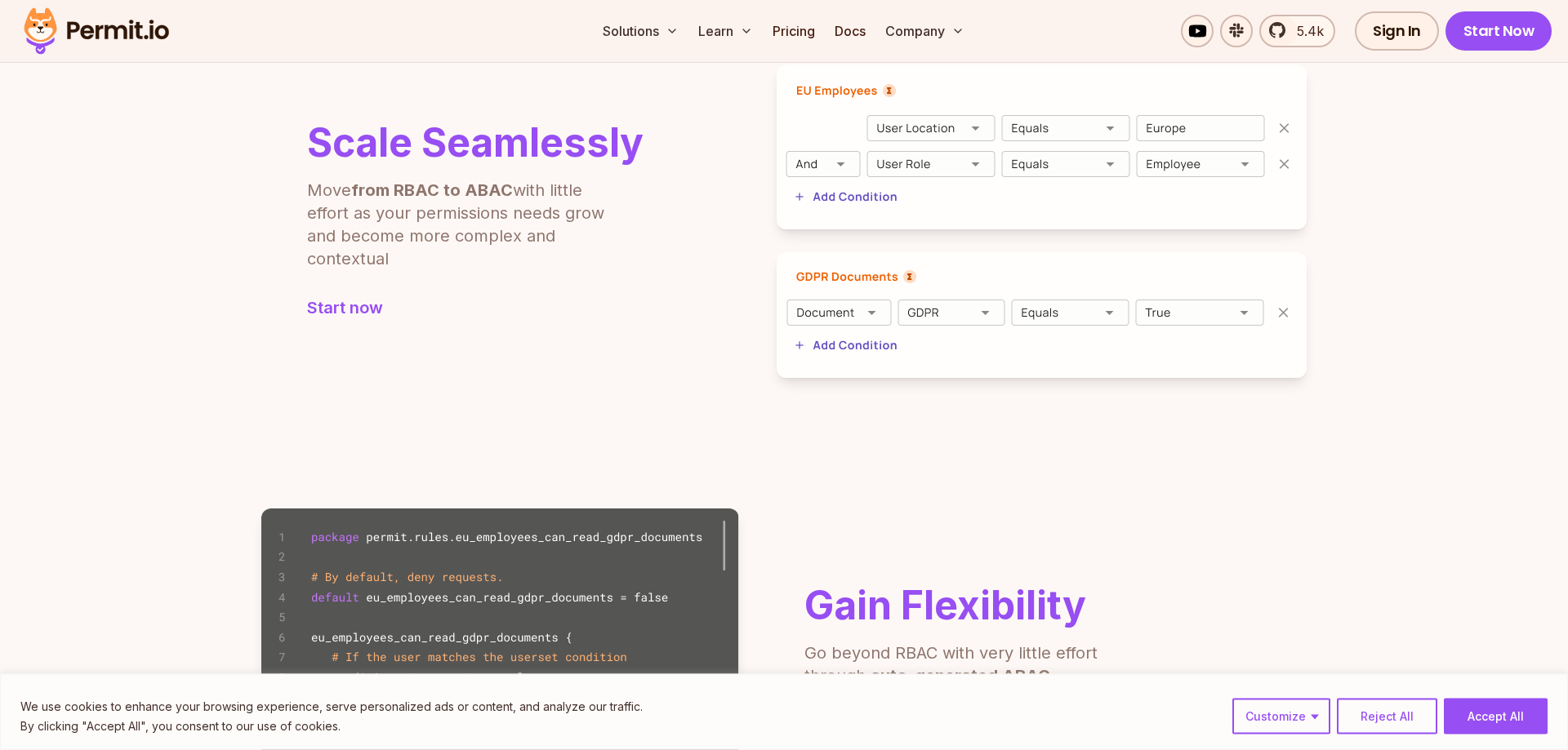
scroll to position [500, 0]
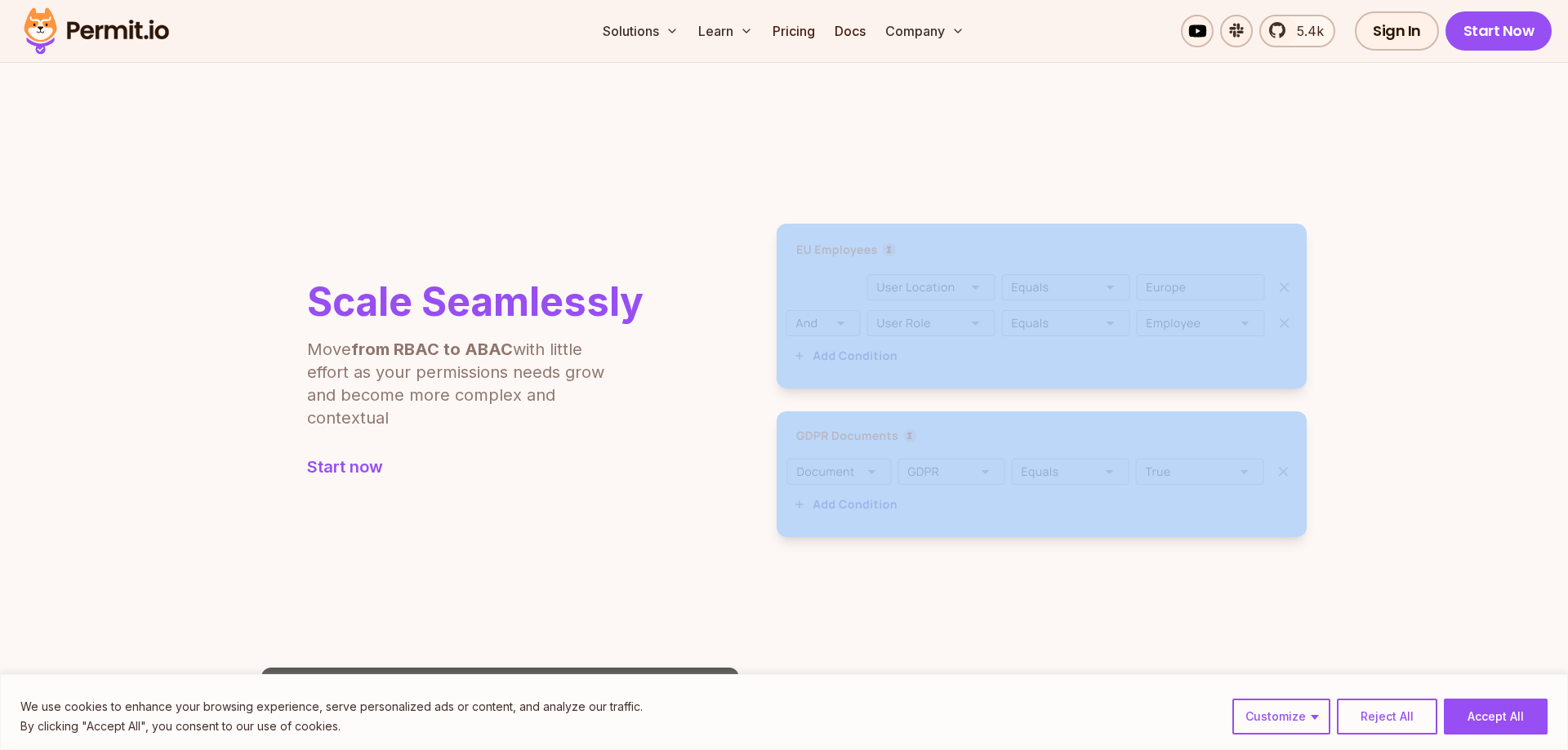
drag, startPoint x: 733, startPoint y: 176, endPoint x: 1344, endPoint y: 522, distance: 702.2
click at [1333, 532] on section "Scale Seamlessly Move from RBAC to ABAC with little effort as your permissions …" at bounding box center [784, 380] width 1568 height 444
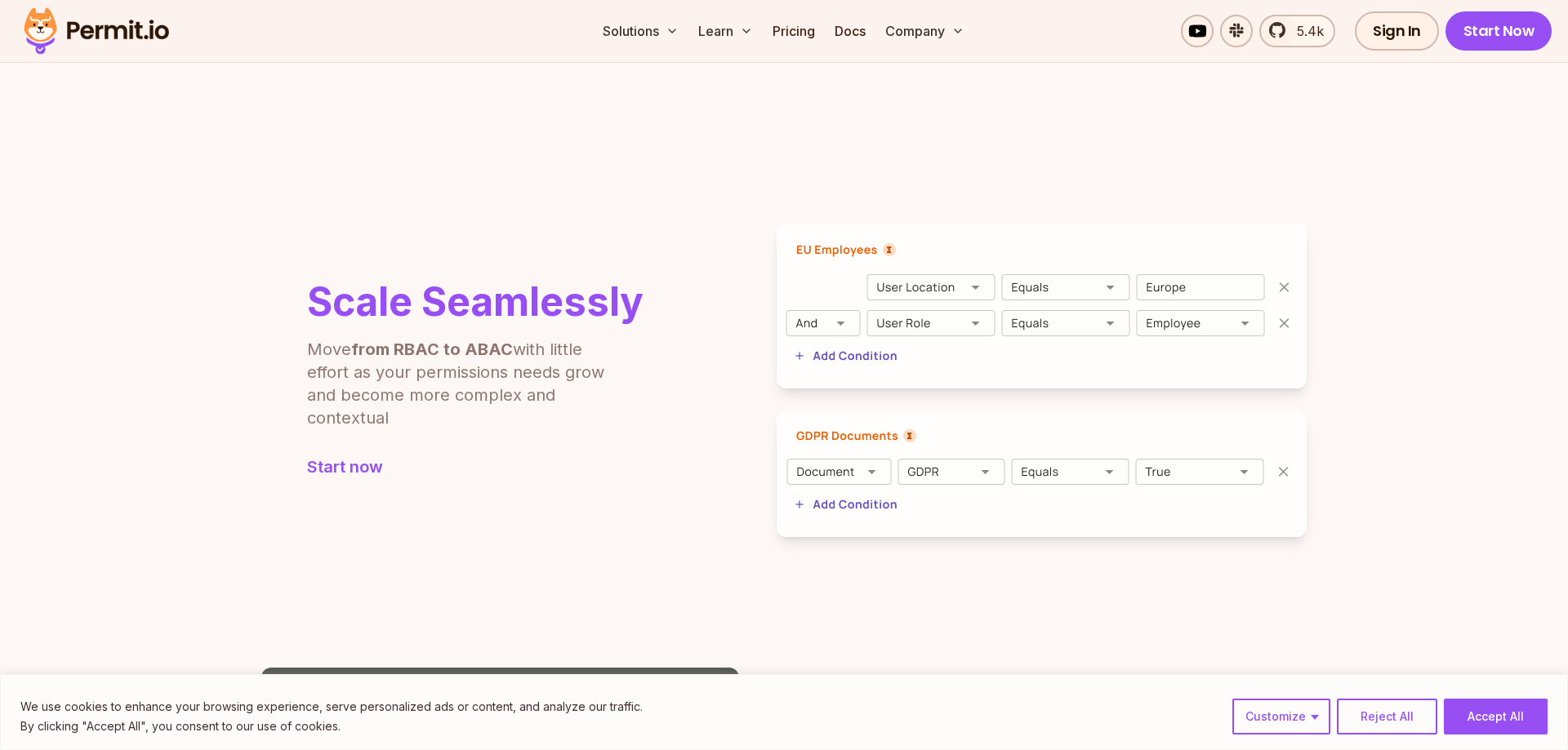
click at [1347, 518] on section "Scale Seamlessly Move from RBAC to ABAC with little effort as your permissions …" at bounding box center [784, 380] width 1568 height 444
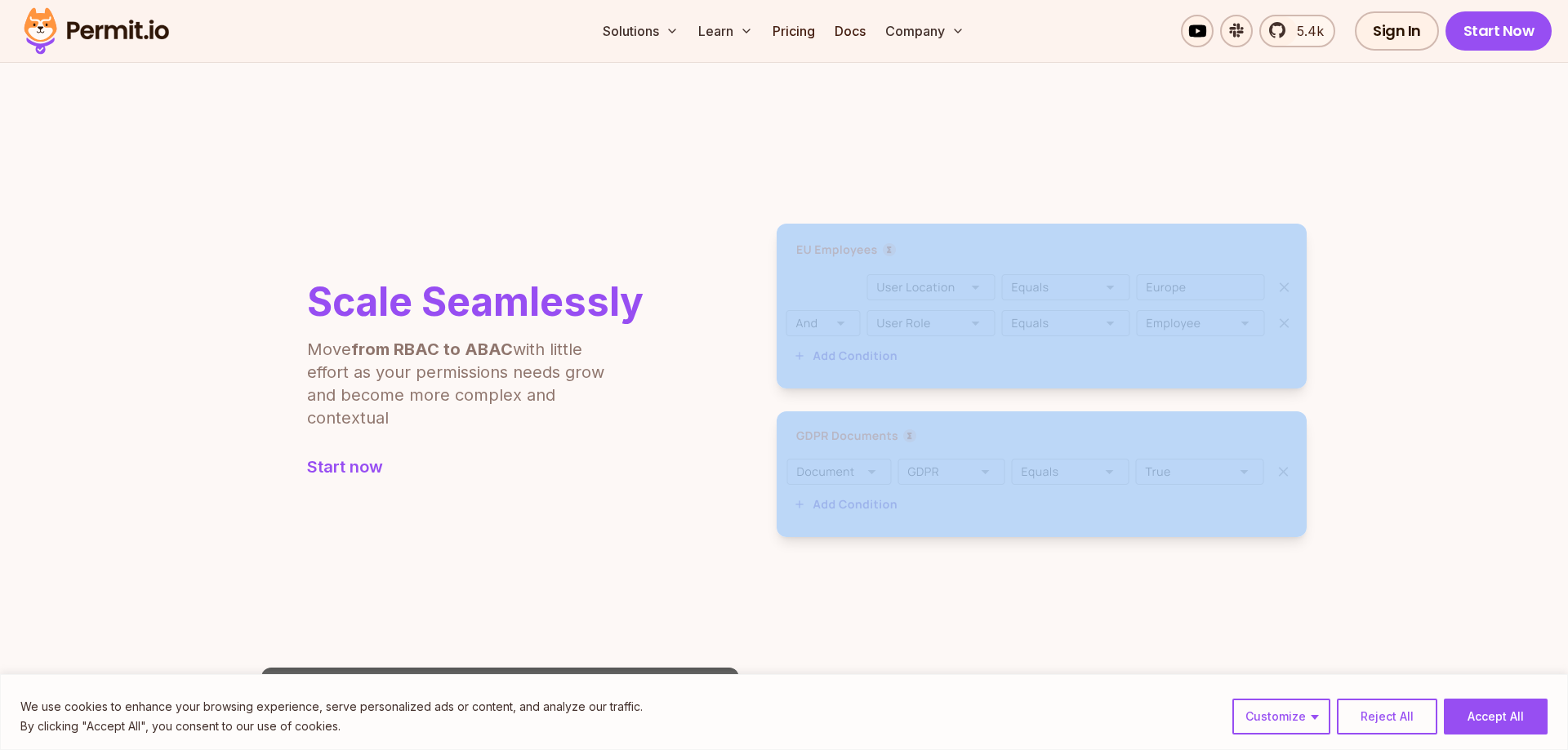
drag, startPoint x: 1344, startPoint y: 537, endPoint x: 709, endPoint y: 207, distance: 715.6
click at [709, 207] on section "Scale Seamlessly Move from RBAC to ABAC with little effort as your permissions …" at bounding box center [784, 380] width 1568 height 444
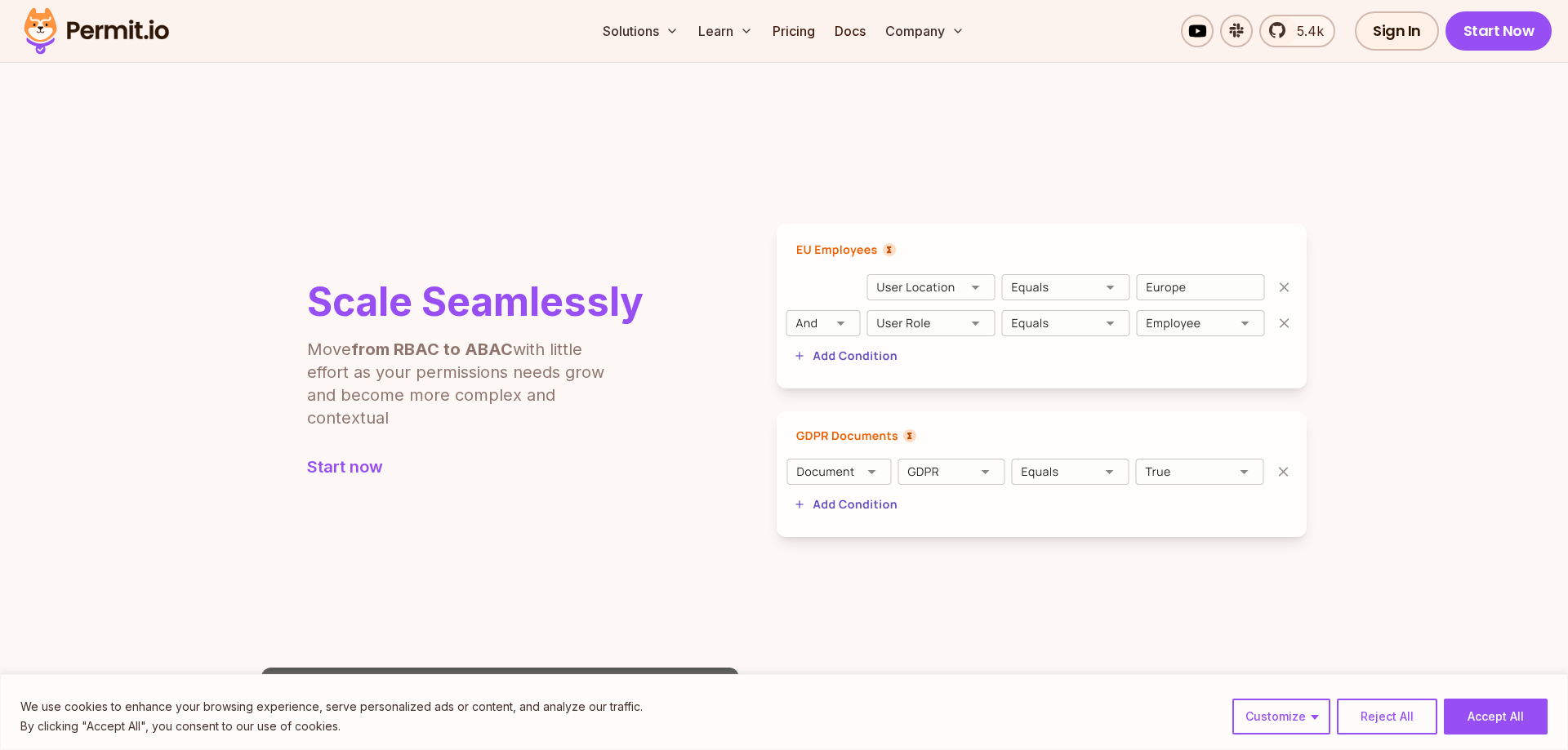
click at [677, 242] on div "Scale Seamlessly Move from RBAC to ABAC with little effort as your permissions …" at bounding box center [784, 381] width 1046 height 314
click at [503, 320] on h2 "Scale Seamlessly" at bounding box center [475, 302] width 336 height 39
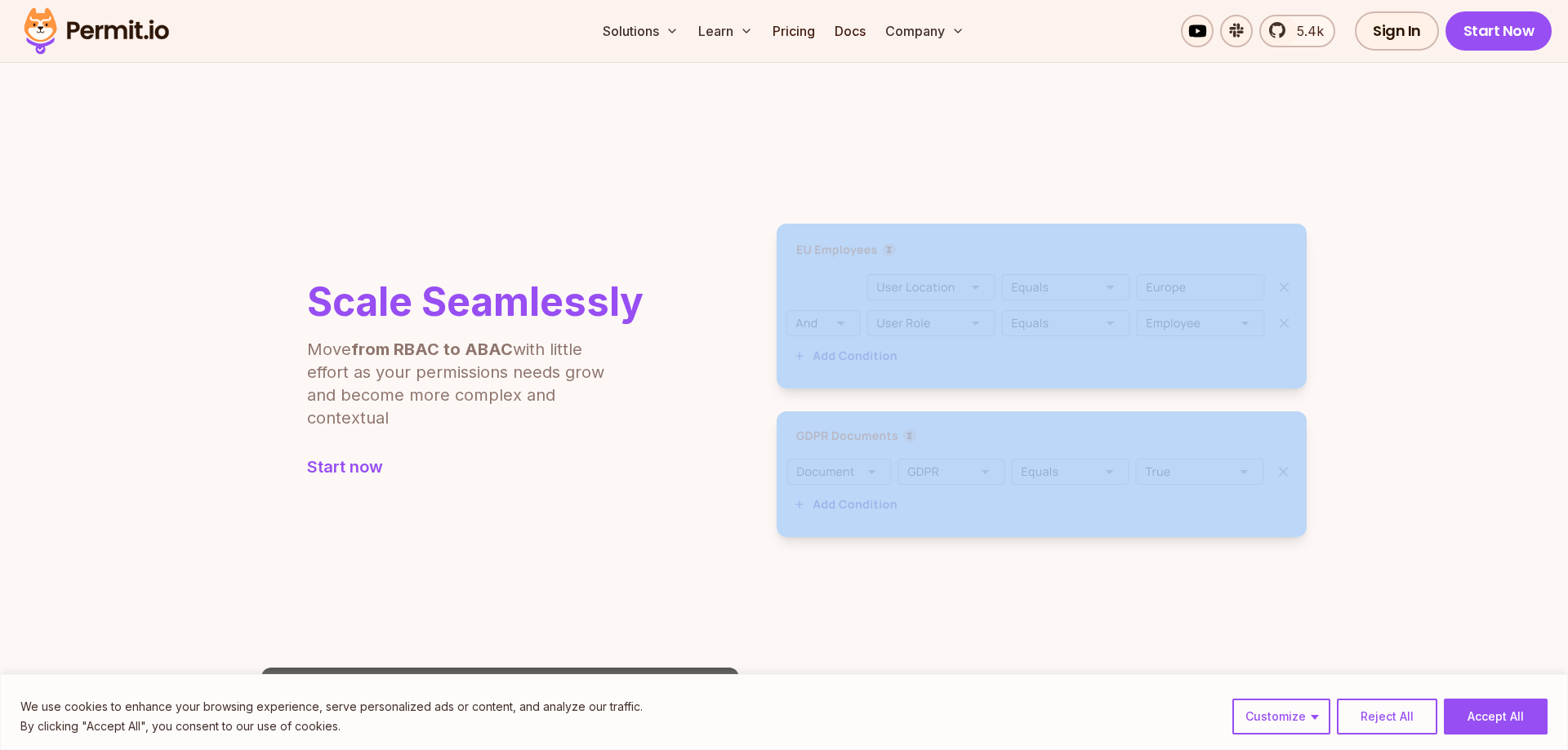
drag, startPoint x: 740, startPoint y: 226, endPoint x: 1366, endPoint y: 546, distance: 703.0
click at [1366, 546] on section "Scale Seamlessly Move from RBAC to ABAC with little effort as your permissions …" at bounding box center [784, 380] width 1568 height 444
drag, startPoint x: 1287, startPoint y: 537, endPoint x: 1316, endPoint y: 507, distance: 41.7
click at [1290, 532] on img at bounding box center [1041, 475] width 530 height 126
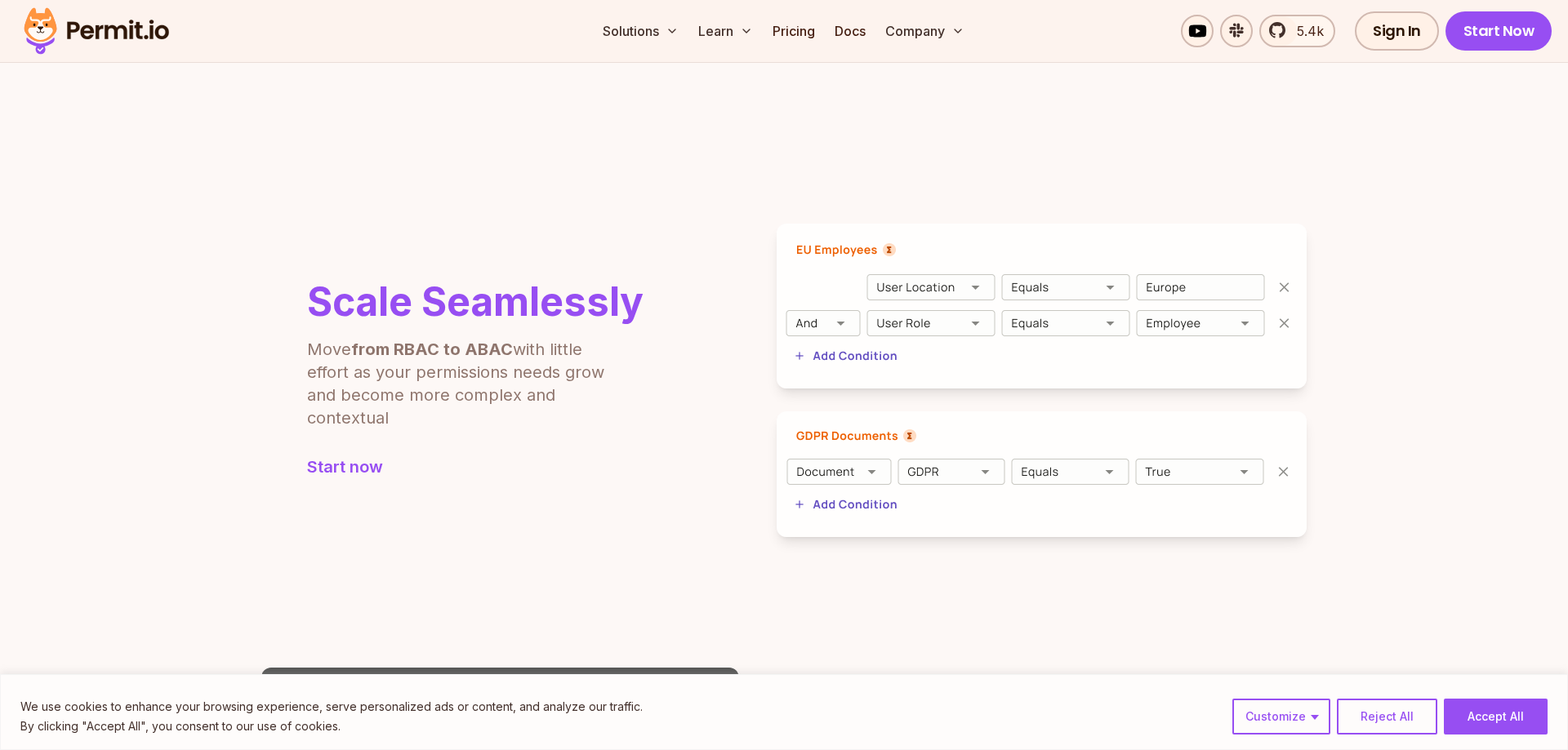
click at [1318, 504] on section "Scale Seamlessly Move from RBAC to ABAC with little effort as your permissions …" at bounding box center [784, 380] width 1568 height 444
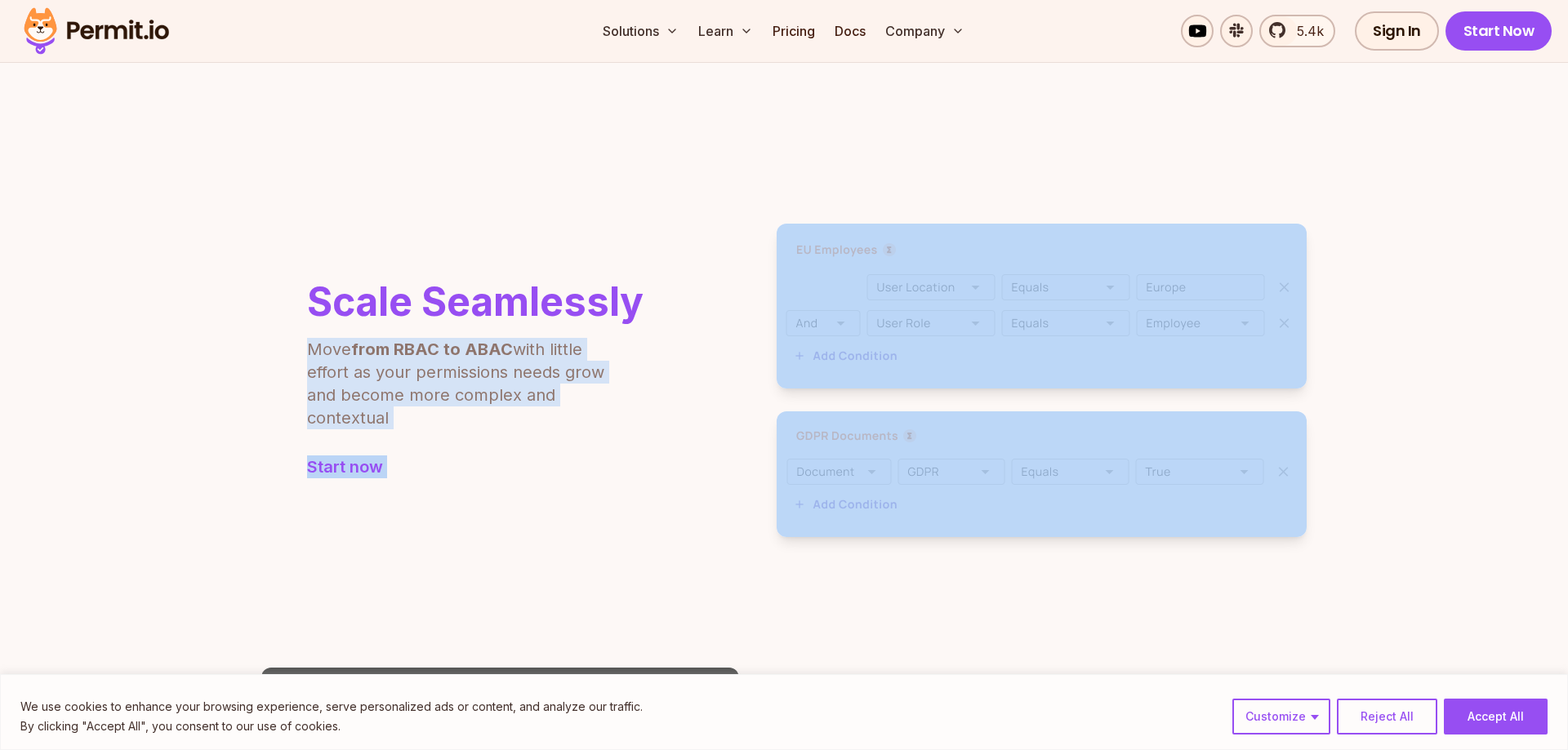
drag, startPoint x: 1318, startPoint y: 501, endPoint x: 648, endPoint y: 169, distance: 747.7
click at [648, 169] on section "Scale Seamlessly Move from RBAC to ABAC with little effort as your permissions …" at bounding box center [784, 380] width 1568 height 444
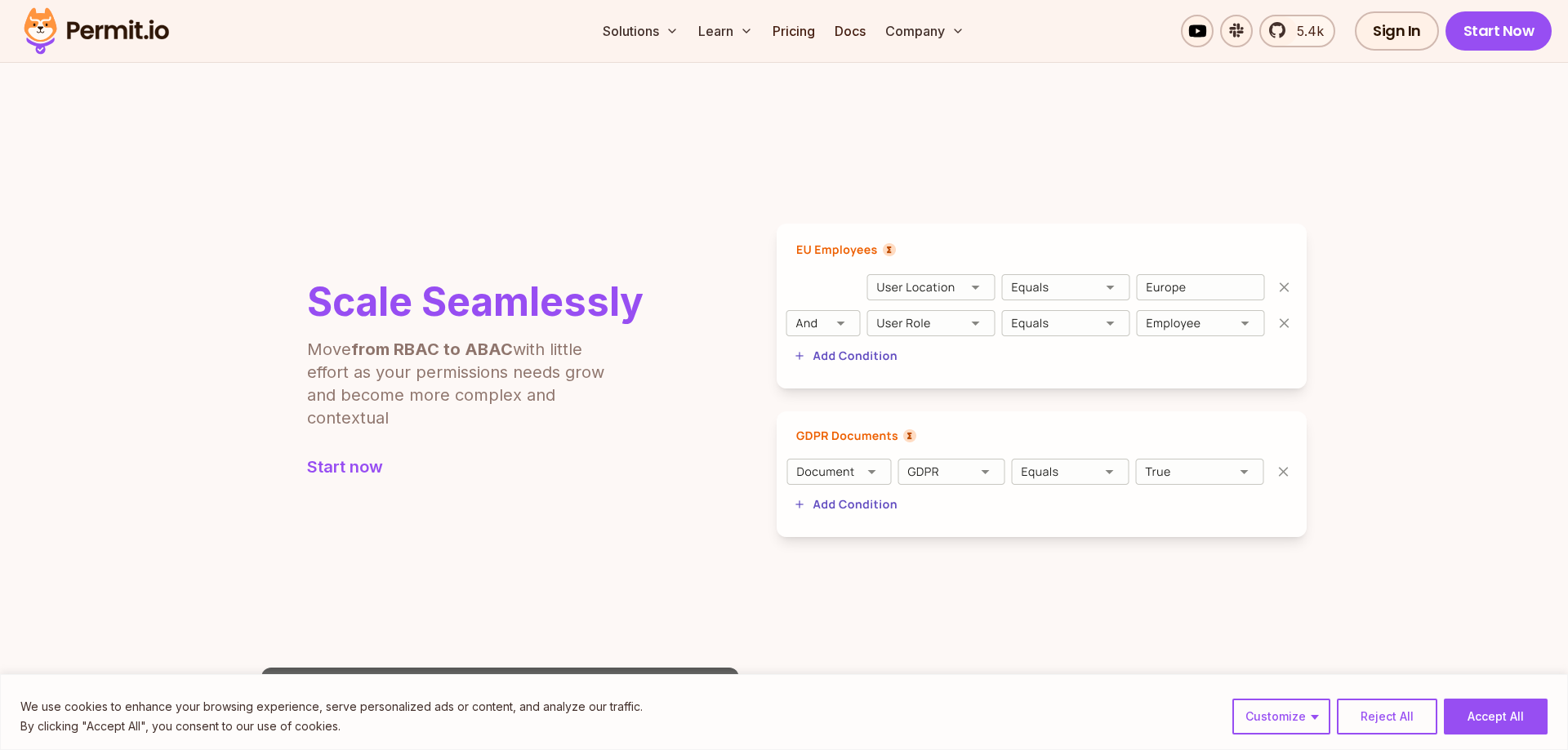
click at [662, 220] on section "Scale Seamlessly Move from RBAC to ABAC with little effort as your permissions …" at bounding box center [784, 380] width 1568 height 444
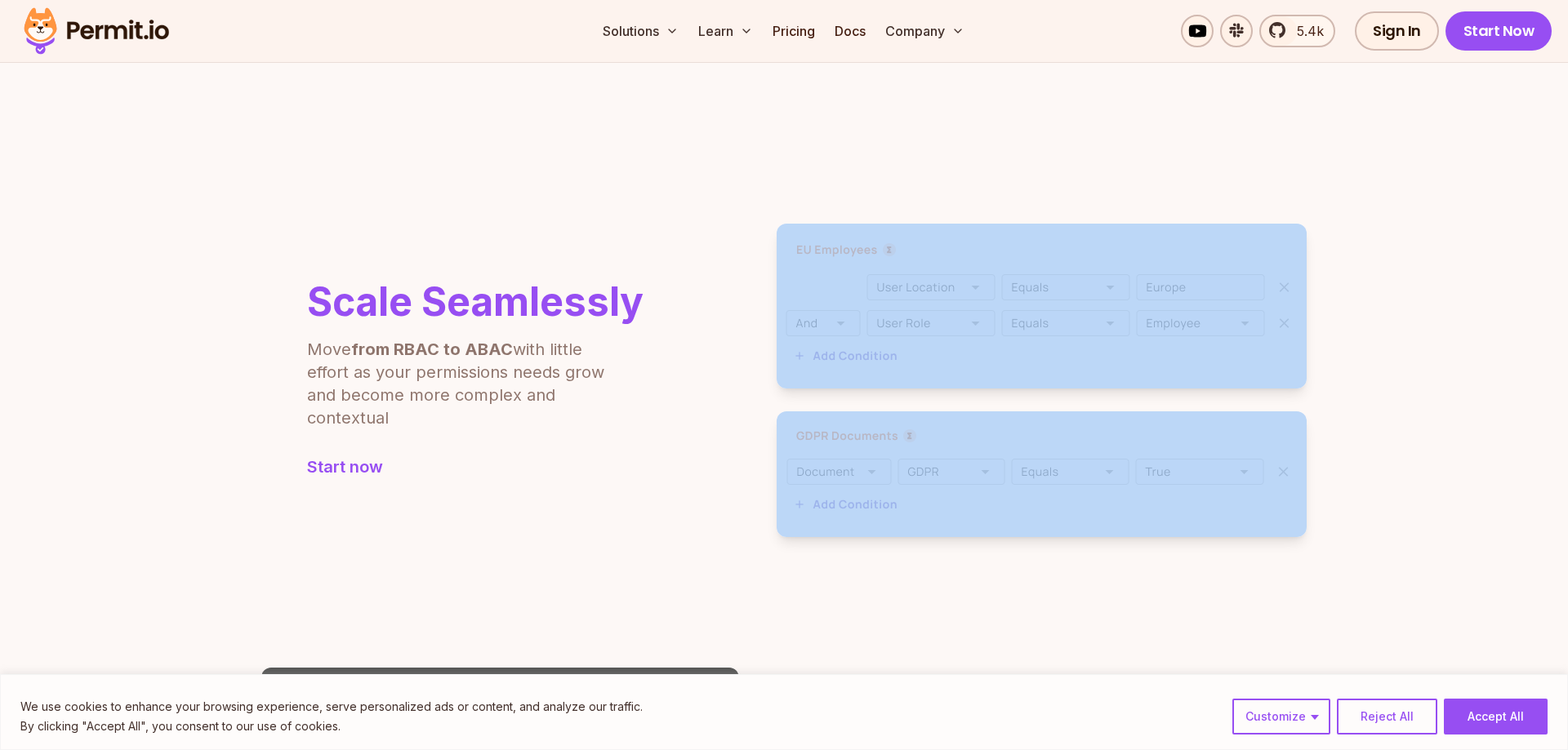
drag, startPoint x: 756, startPoint y: 226, endPoint x: 1213, endPoint y: 521, distance: 543.9
click at [1352, 473] on section "Scale Seamlessly Move from RBAC to ABAC with little effort as your permissions …" at bounding box center [784, 380] width 1568 height 444
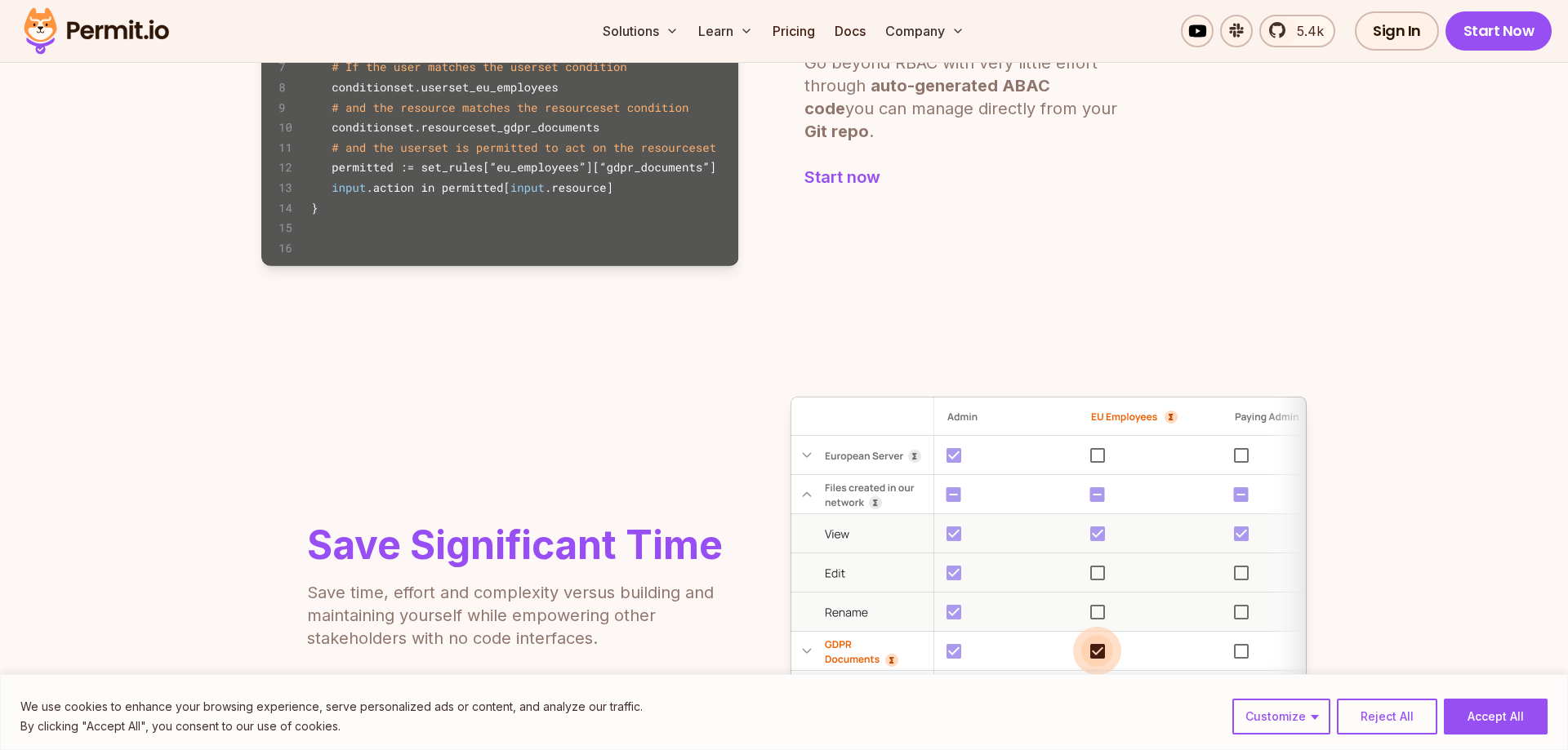
scroll to position [1082, 0]
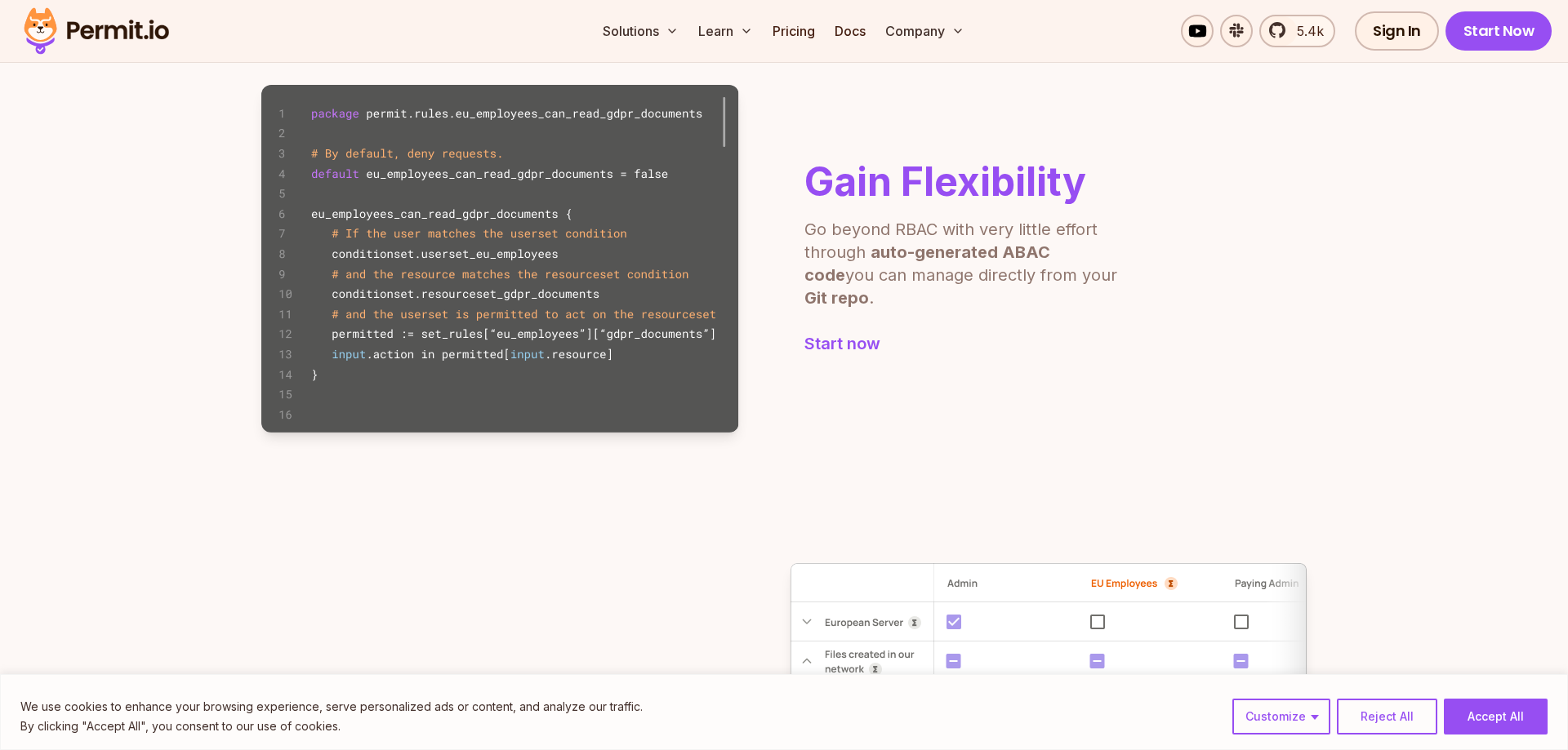
click at [531, 344] on img at bounding box center [500, 259] width 478 height 348
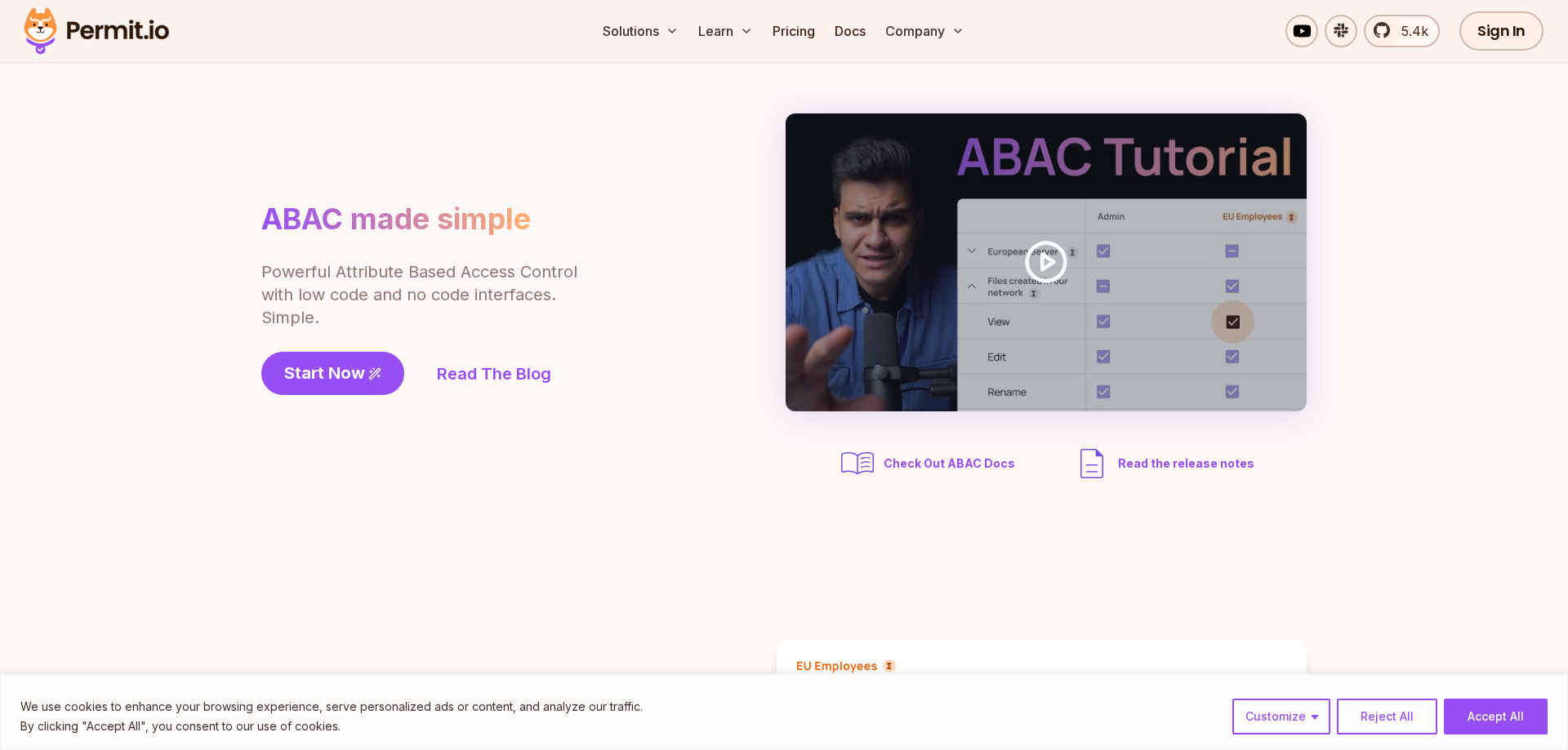
click at [677, 369] on div "ABAC made simple Powerful Attribute Based Access Control with low code and no c…" at bounding box center [784, 298] width 1046 height 370
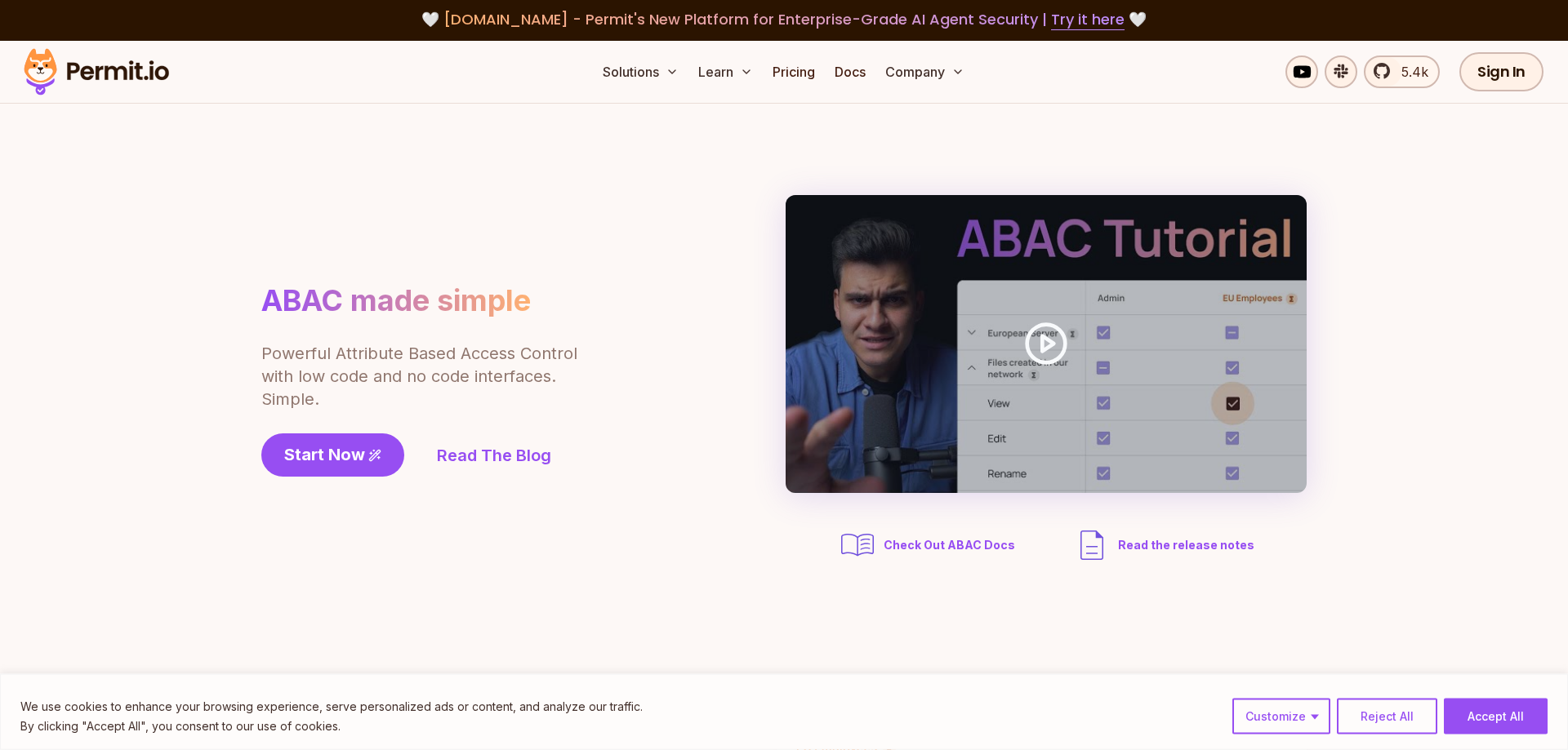
scroll to position [0, 0]
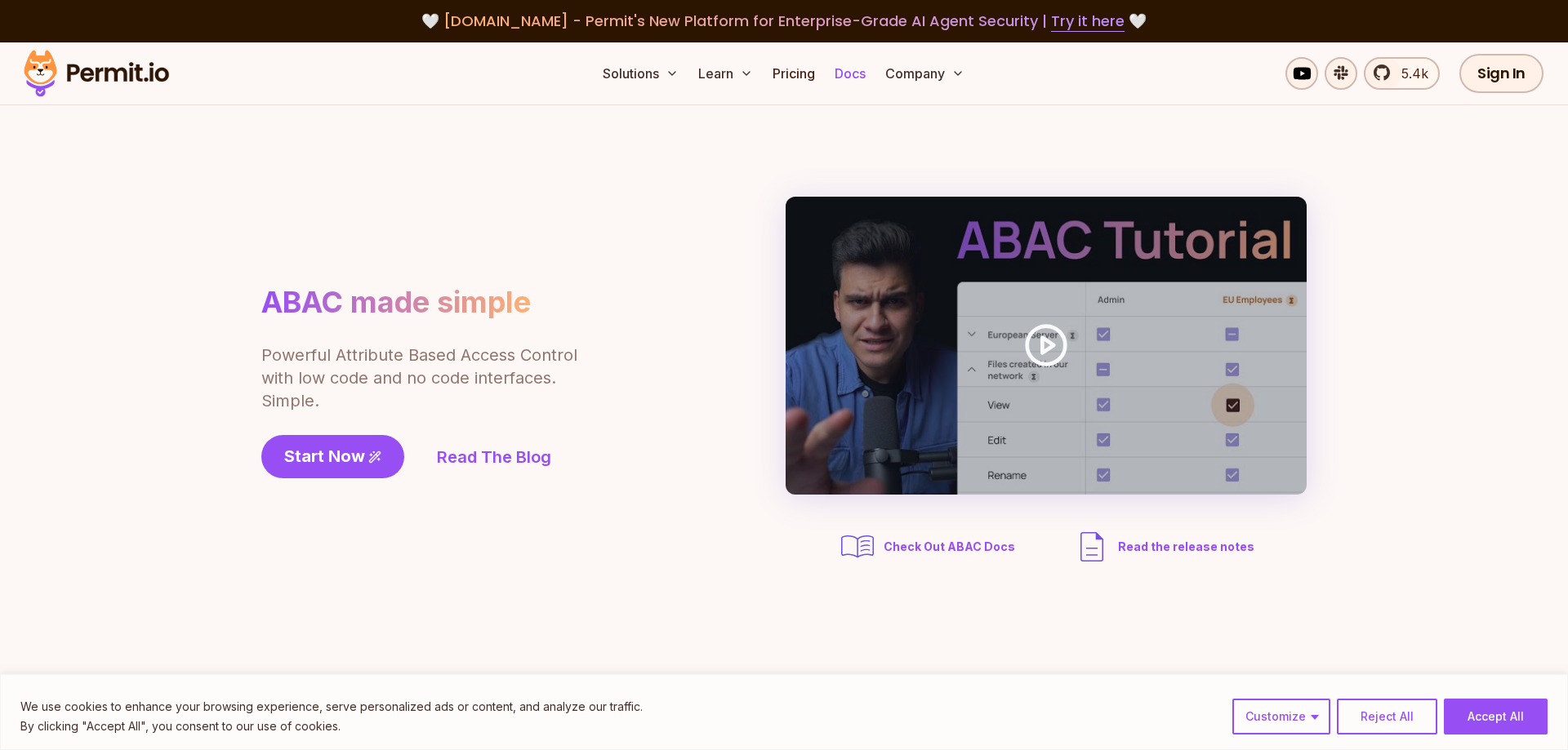
click at [865, 78] on link "Docs" at bounding box center [850, 74] width 45 height 33
